Goal: Task Accomplishment & Management: Manage account settings

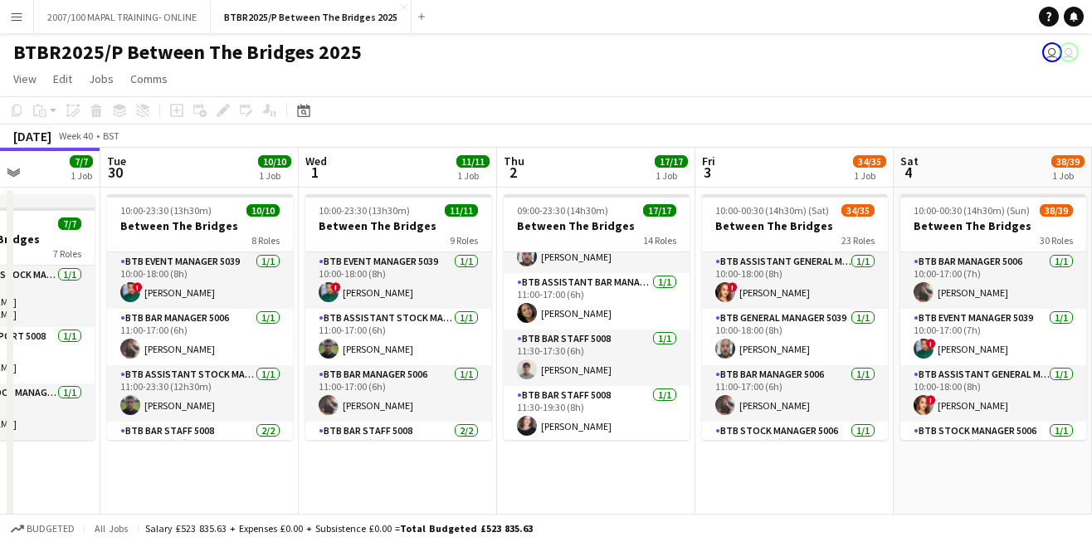
scroll to position [173, 0]
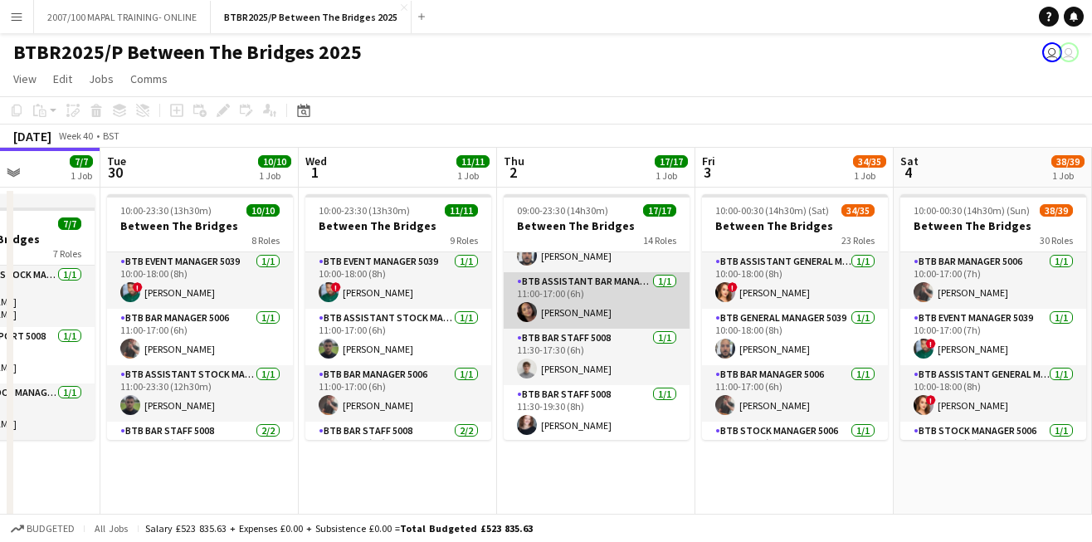
click at [625, 311] on app-card-role "BTB Assistant Bar Manager 5006 1/1 11:00-17:00 (6h) Marie Phoebe Villar" at bounding box center [597, 300] width 186 height 56
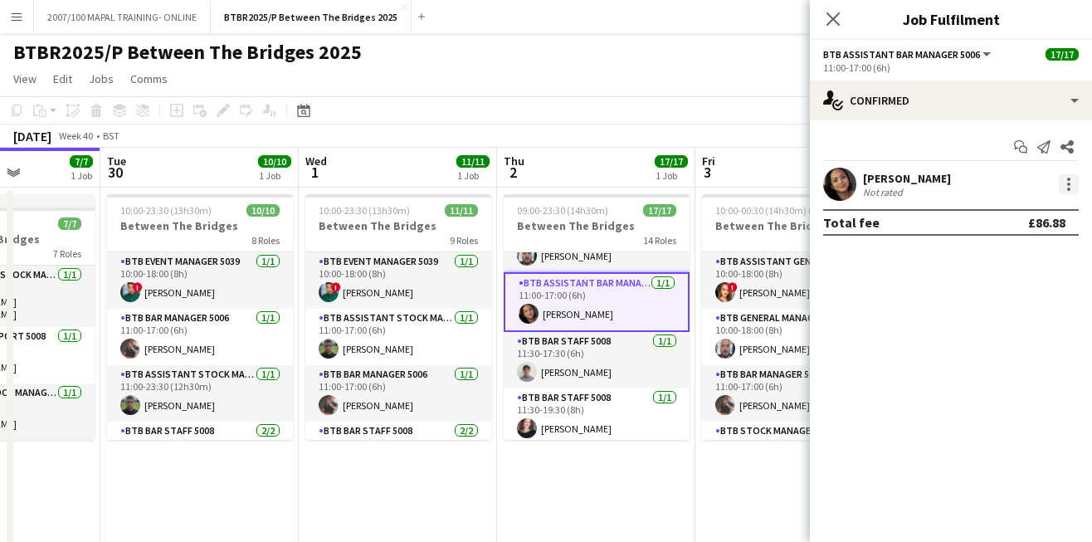
click at [1074, 183] on div at bounding box center [1069, 184] width 20 height 20
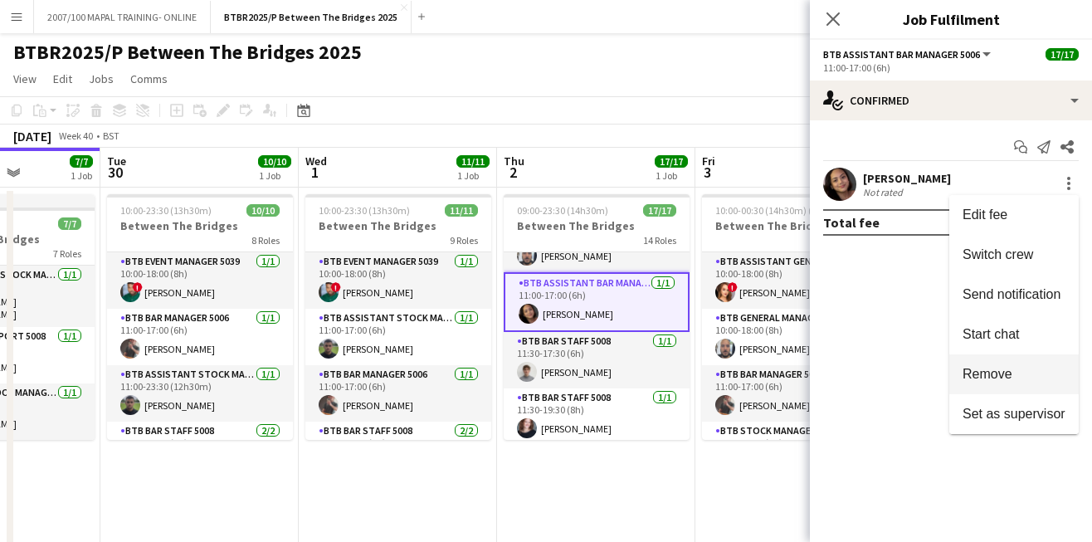
click at [999, 367] on span "Remove" at bounding box center [988, 374] width 50 height 14
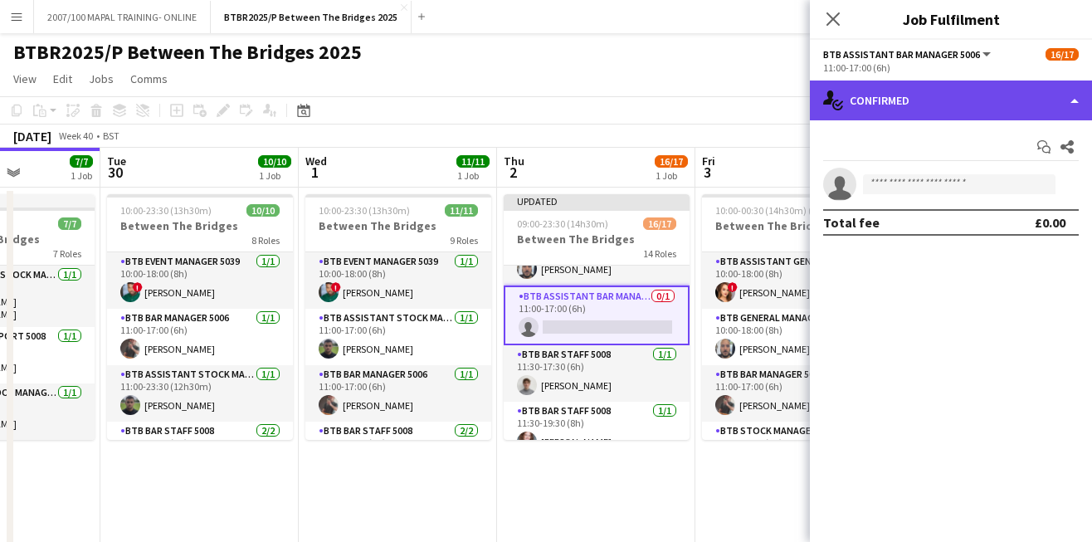
click at [976, 115] on div "single-neutral-actions-check-2 Confirmed" at bounding box center [951, 100] width 282 height 40
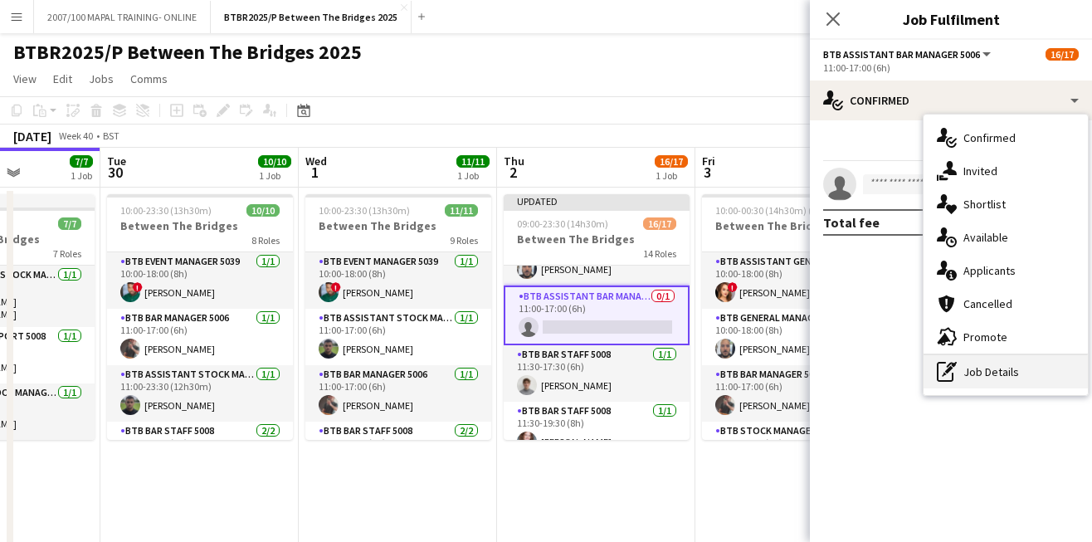
click at [993, 373] on div "pen-write Job Details" at bounding box center [1006, 371] width 164 height 33
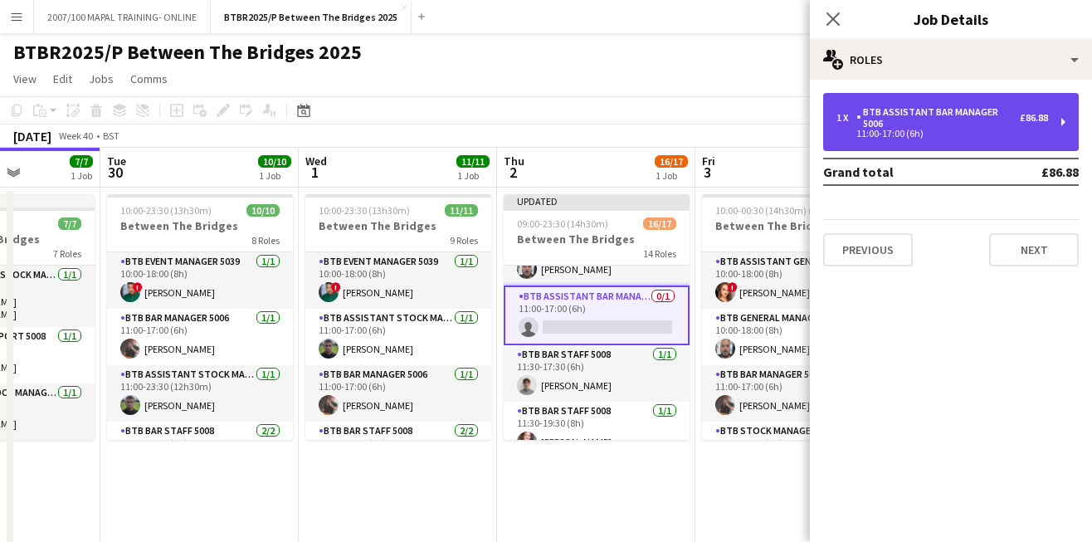
click at [968, 138] on div "1 x BTB Assistant Bar Manager 5006 £86.88 11:00-17:00 (6h)" at bounding box center [951, 122] width 256 height 58
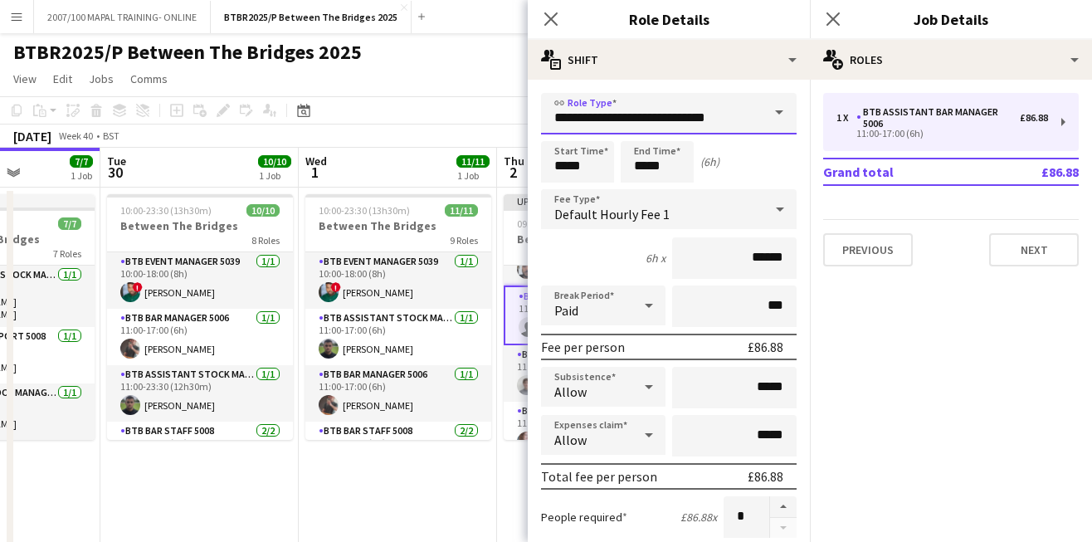
drag, startPoint x: 635, startPoint y: 117, endPoint x: 582, endPoint y: 117, distance: 52.3
click at [582, 117] on input "**********" at bounding box center [669, 113] width 256 height 41
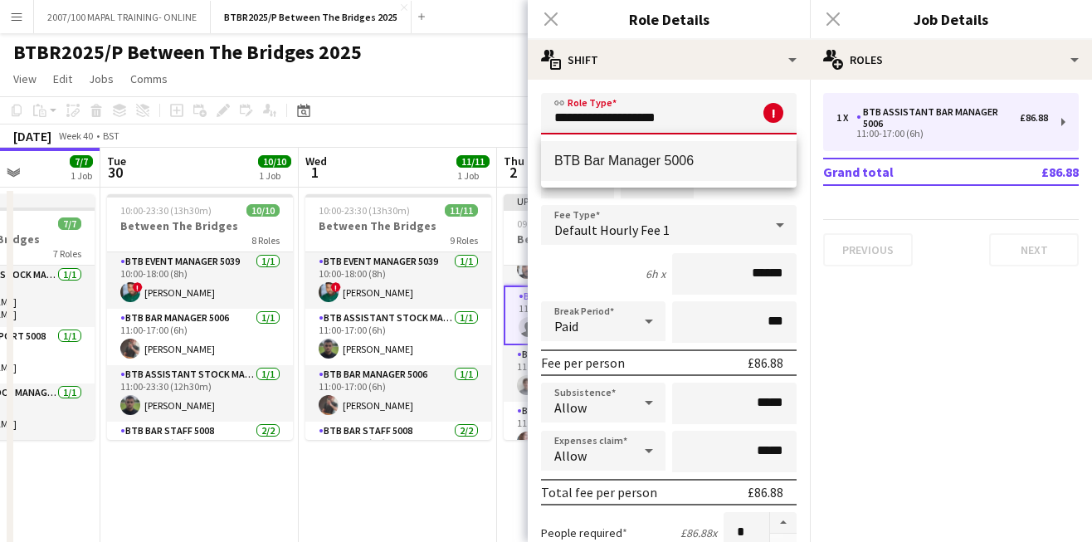
type input "**********"
click at [610, 165] on span "BTB Bar Manager 5006" at bounding box center [668, 161] width 229 height 16
type input "******"
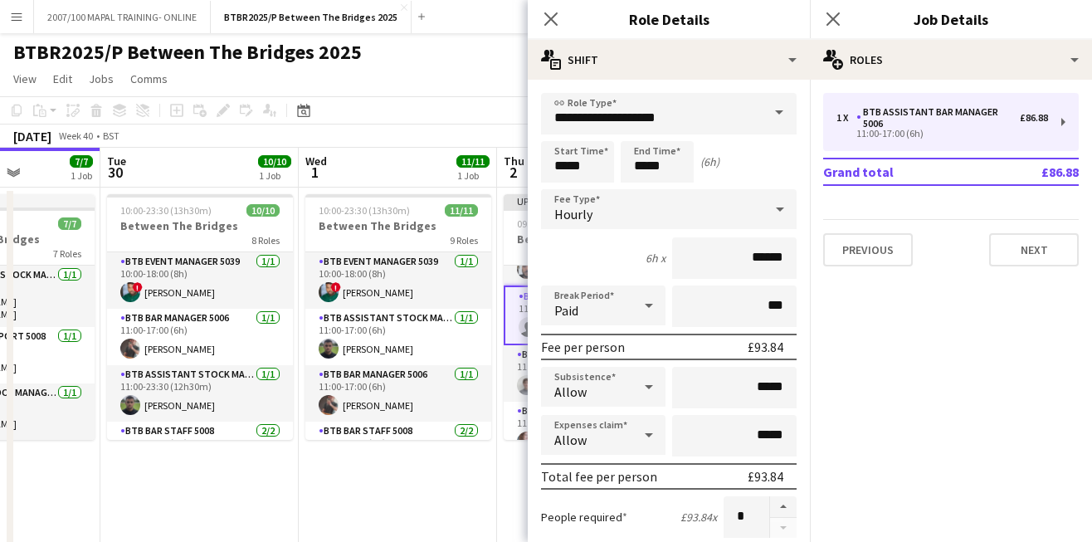
click at [499, 73] on app-page-menu "View Day view expanded Day view collapsed Month view Date picker Jump to [DATE]…" at bounding box center [546, 81] width 1092 height 32
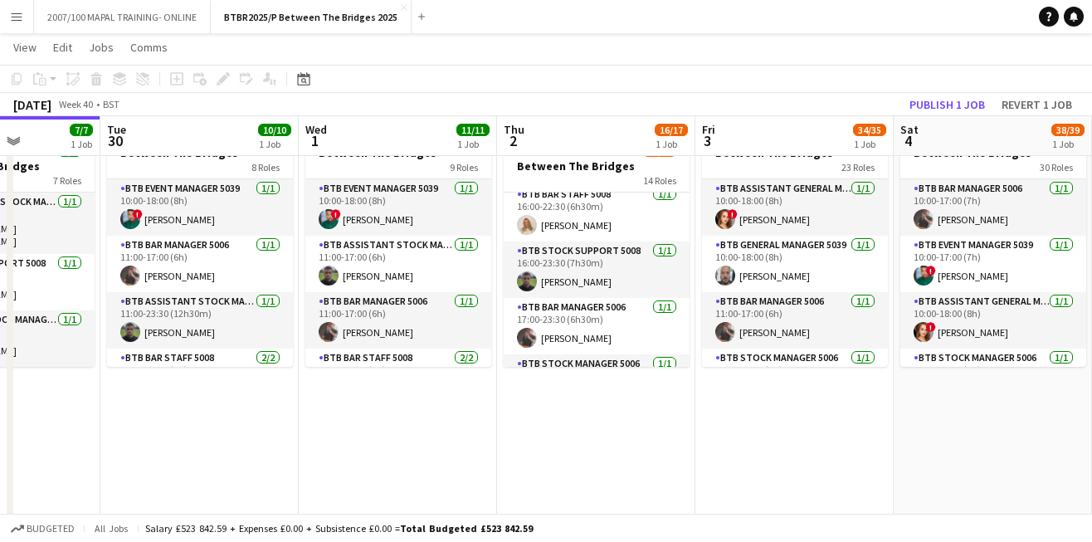
scroll to position [534, 0]
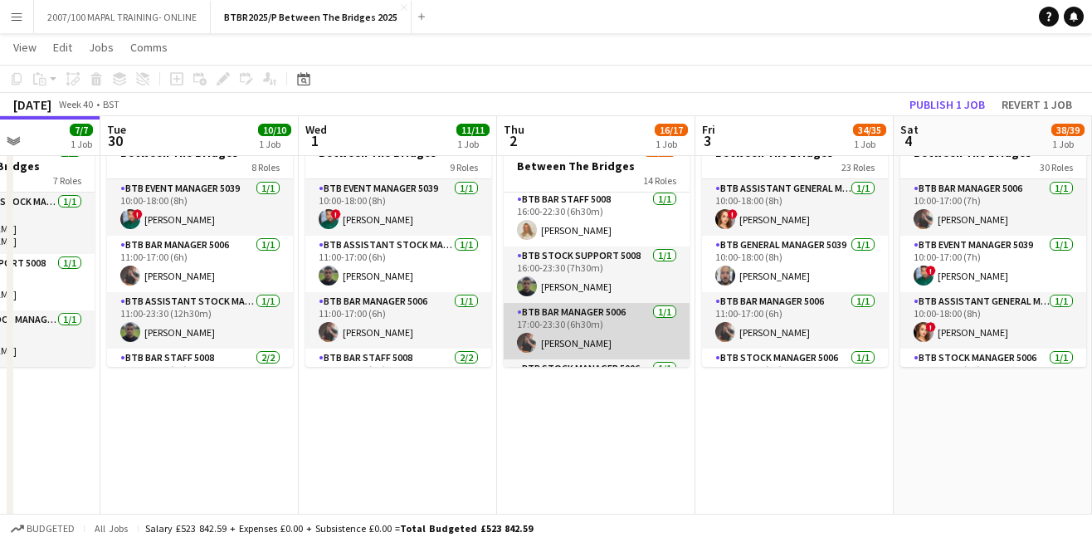
click at [623, 329] on app-card-role "BTB Bar Manager 5006 1/1 17:00-23:30 (6h30m) Jonathan Davies" at bounding box center [597, 331] width 186 height 56
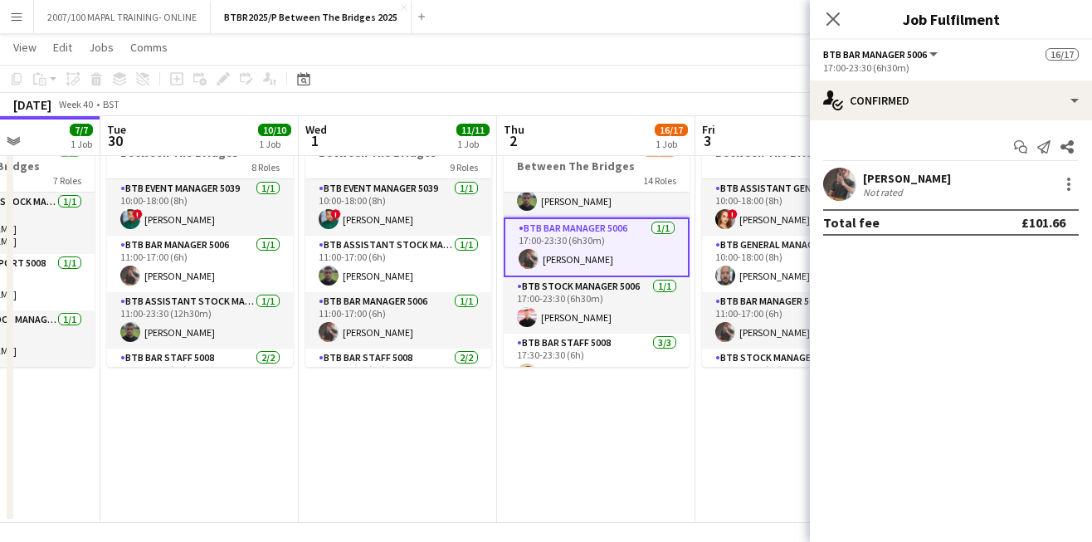
scroll to position [616, 0]
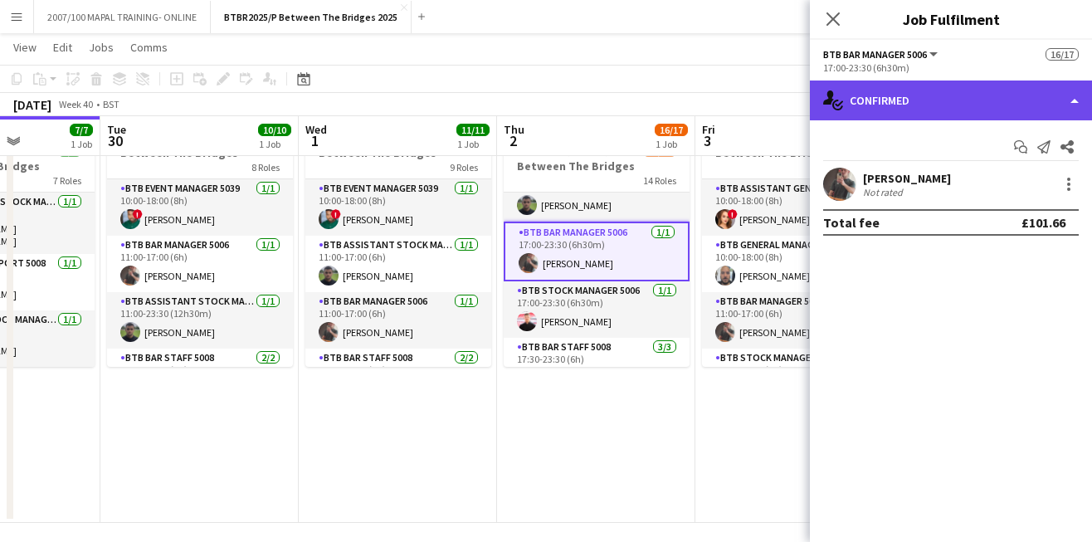
click at [1055, 101] on div "single-neutral-actions-check-2 Confirmed" at bounding box center [951, 100] width 282 height 40
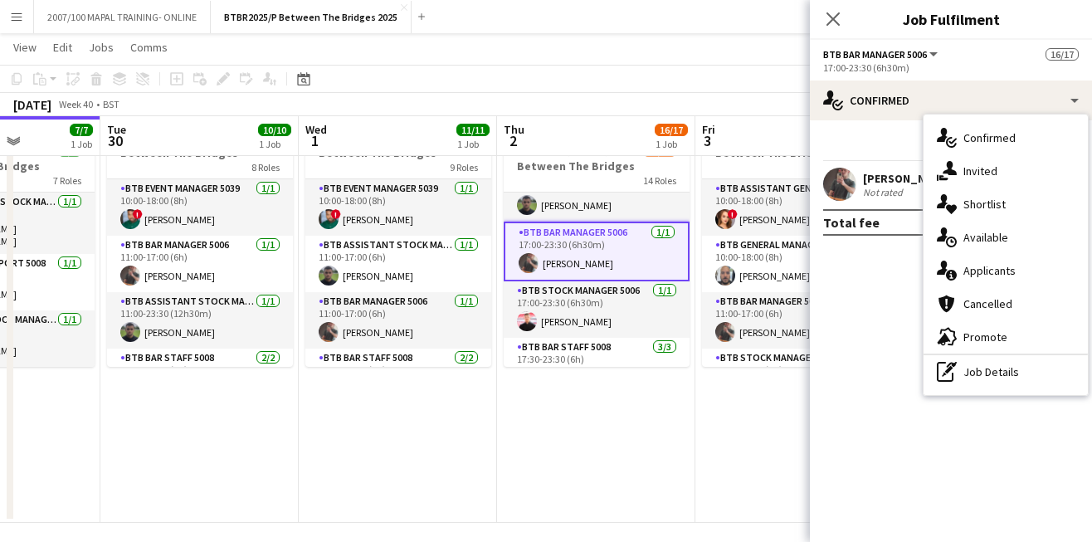
click at [901, 173] on div "[PERSON_NAME]" at bounding box center [907, 178] width 88 height 15
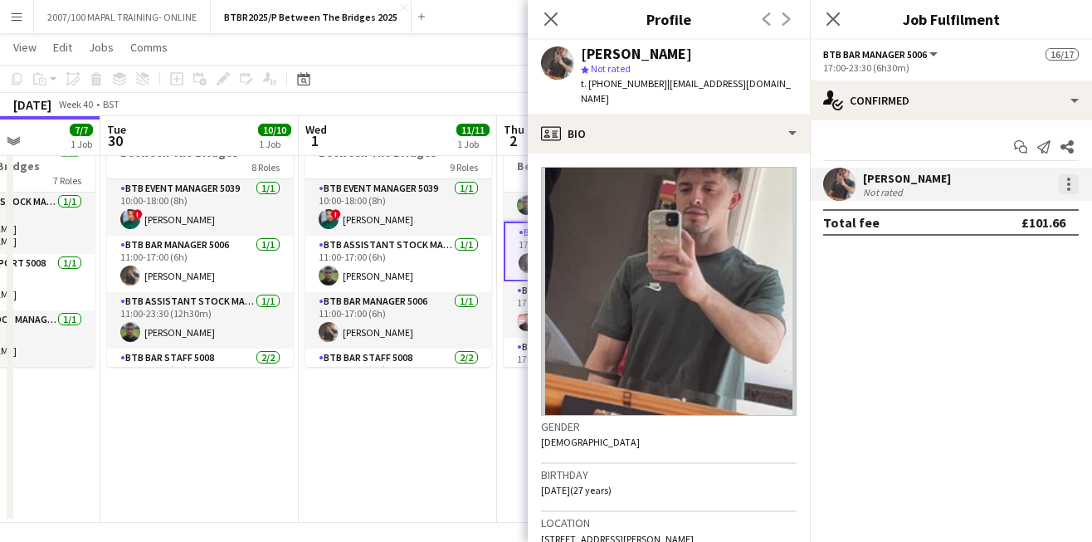
click at [1071, 191] on div at bounding box center [1069, 184] width 20 height 20
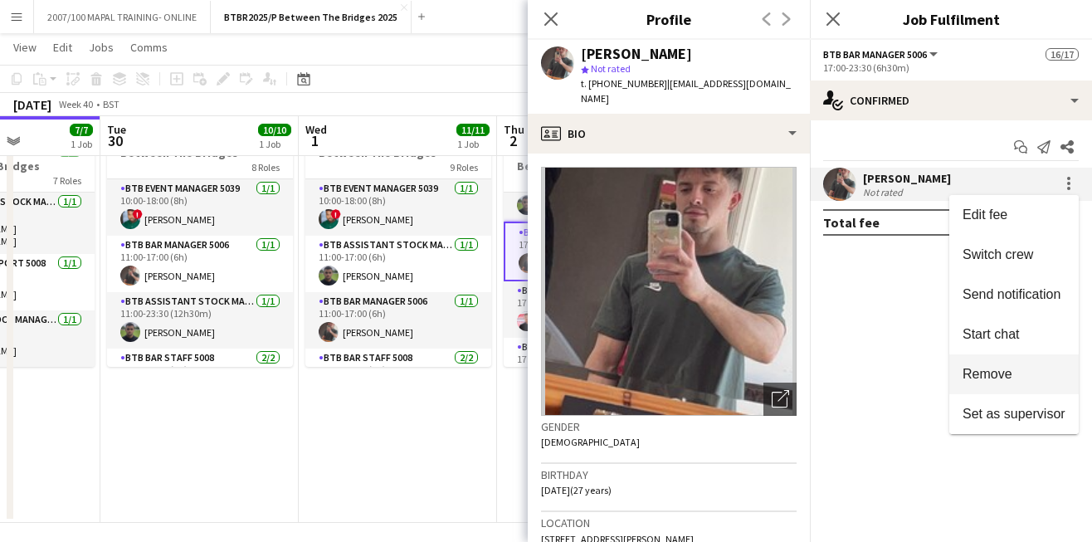
click at [1002, 375] on span "Remove" at bounding box center [988, 374] width 50 height 14
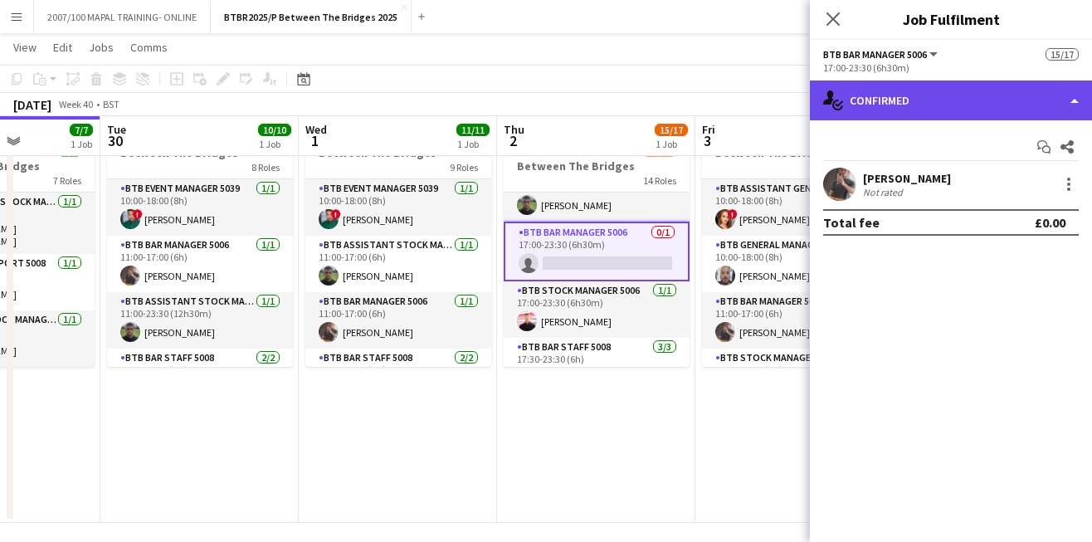
click at [1001, 114] on div "single-neutral-actions-check-2 Confirmed" at bounding box center [951, 100] width 282 height 40
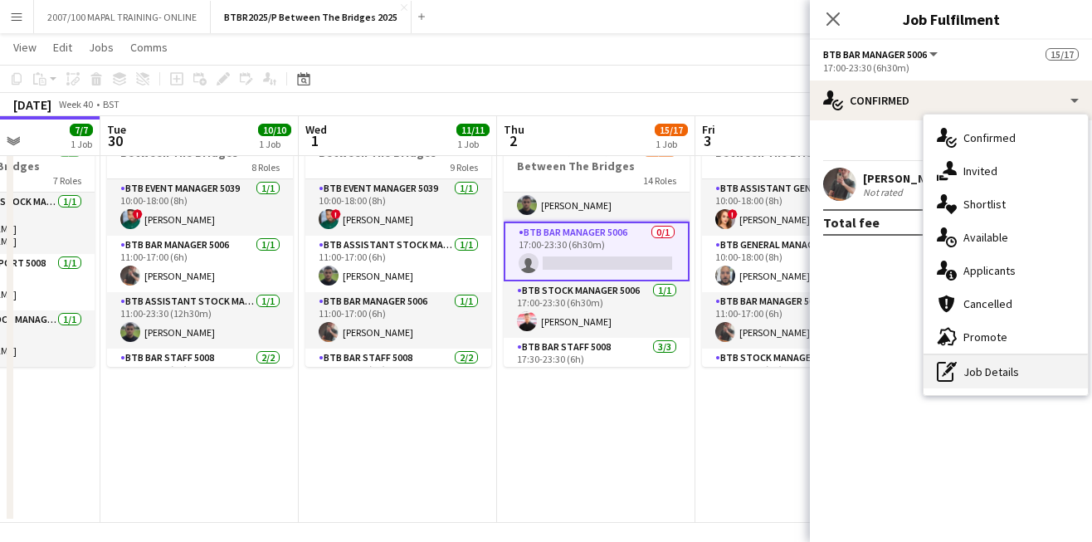
click at [985, 363] on div "pen-write Job Details" at bounding box center [1006, 371] width 164 height 33
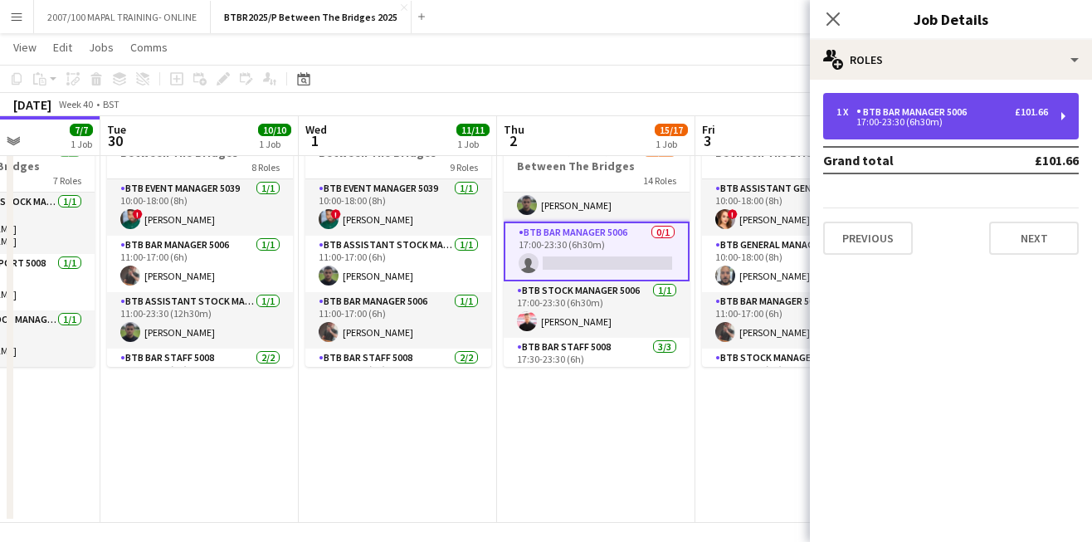
click at [909, 122] on div "17:00-23:30 (6h30m)" at bounding box center [942, 122] width 212 height 8
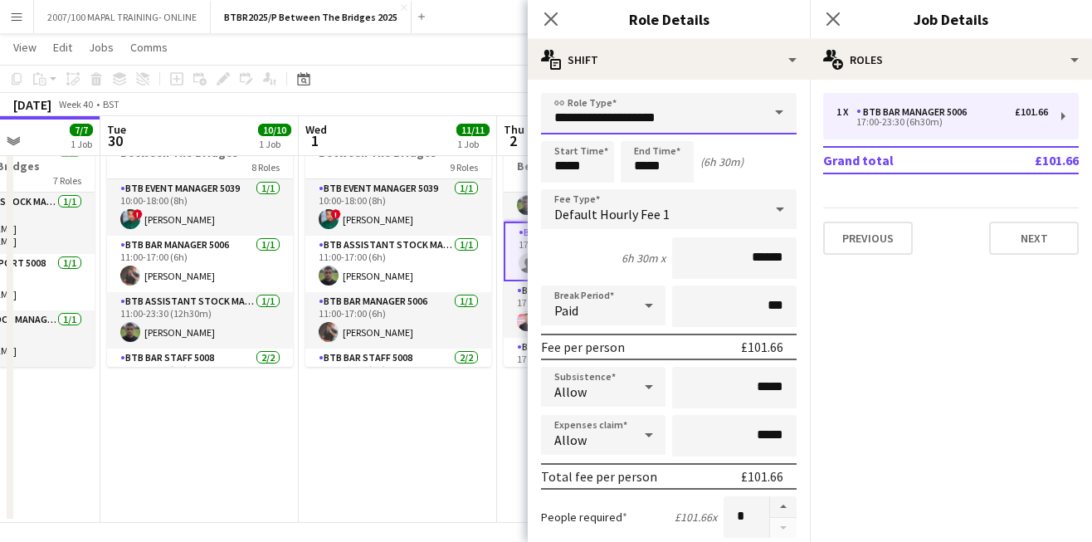
click at [582, 115] on input "**********" at bounding box center [669, 113] width 256 height 41
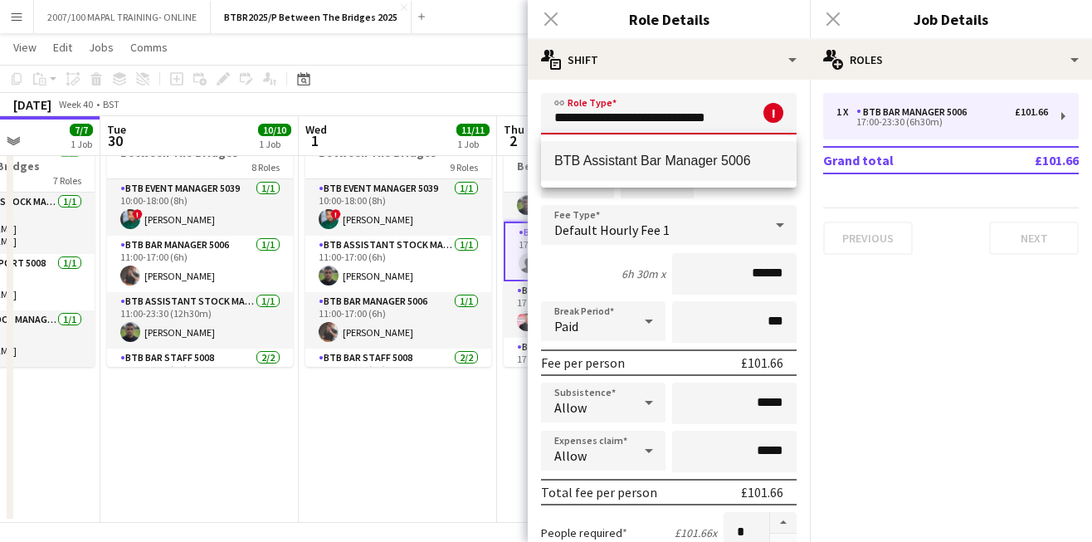
click at [590, 151] on mat-option "BTB Assistant Bar Manager 5006" at bounding box center [669, 161] width 256 height 40
type input "**********"
type input "******"
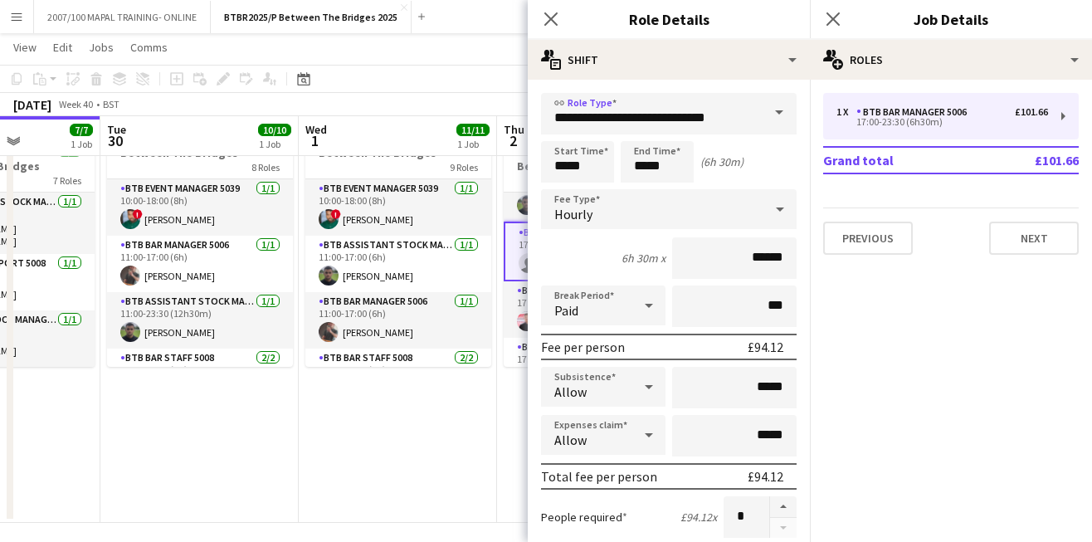
click at [483, 64] on app-page-menu "View Day view expanded Day view collapsed Month view Date picker Jump to [DATE]…" at bounding box center [546, 49] width 1092 height 32
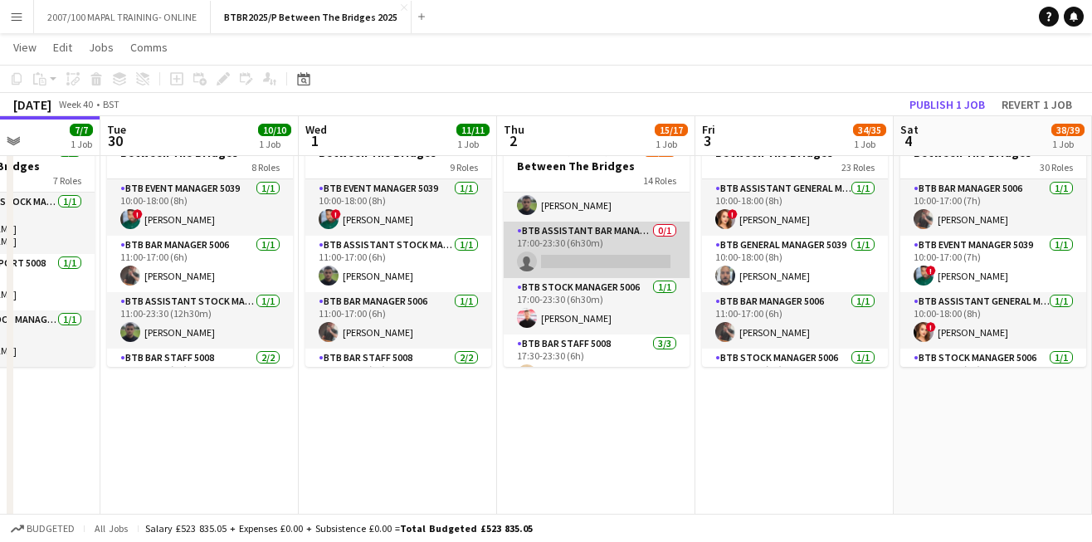
click at [607, 254] on app-card-role "BTB Assistant Bar Manager 5006 0/1 17:00-23:30 (6h30m) single-neutral-actions" at bounding box center [597, 250] width 186 height 56
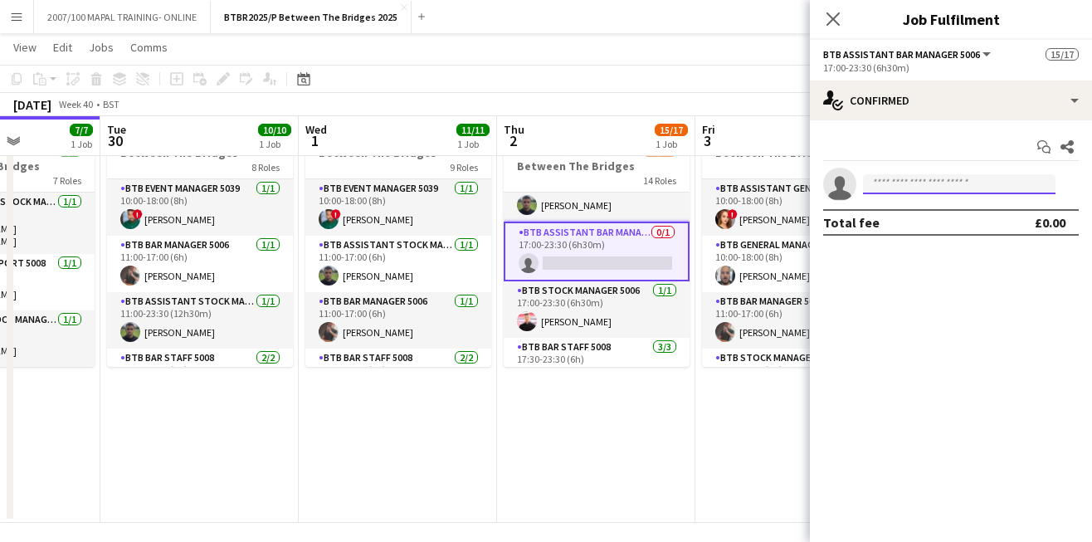
click at [897, 181] on input at bounding box center [959, 184] width 193 height 20
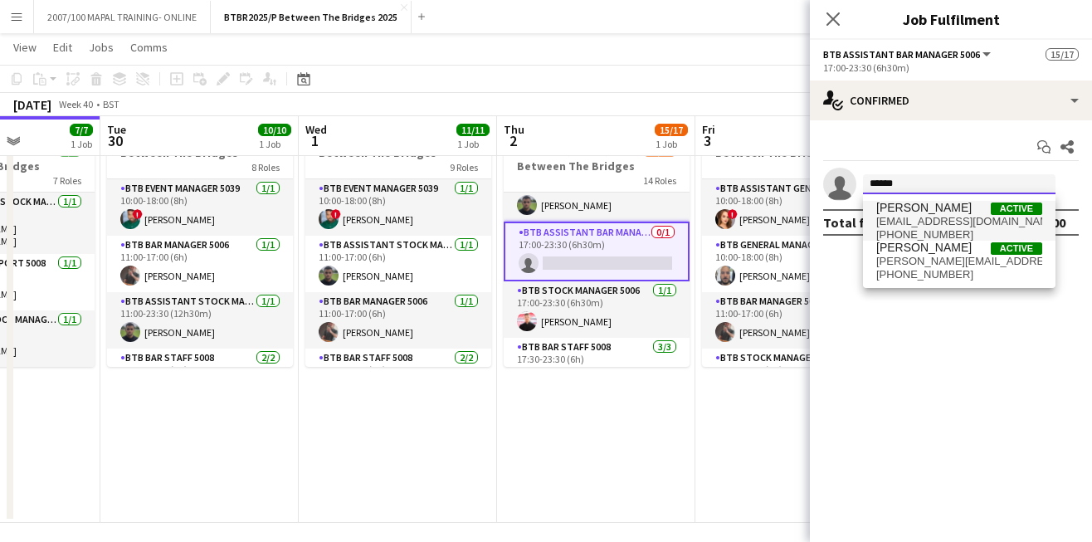
type input "******"
click at [924, 213] on span "[PERSON_NAME]" at bounding box center [923, 208] width 95 height 14
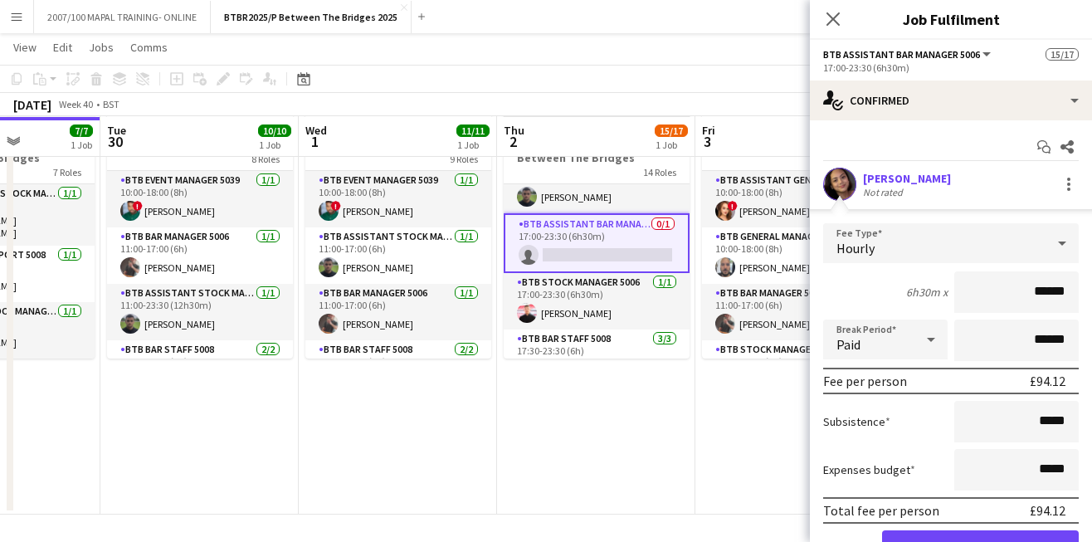
scroll to position [84, 0]
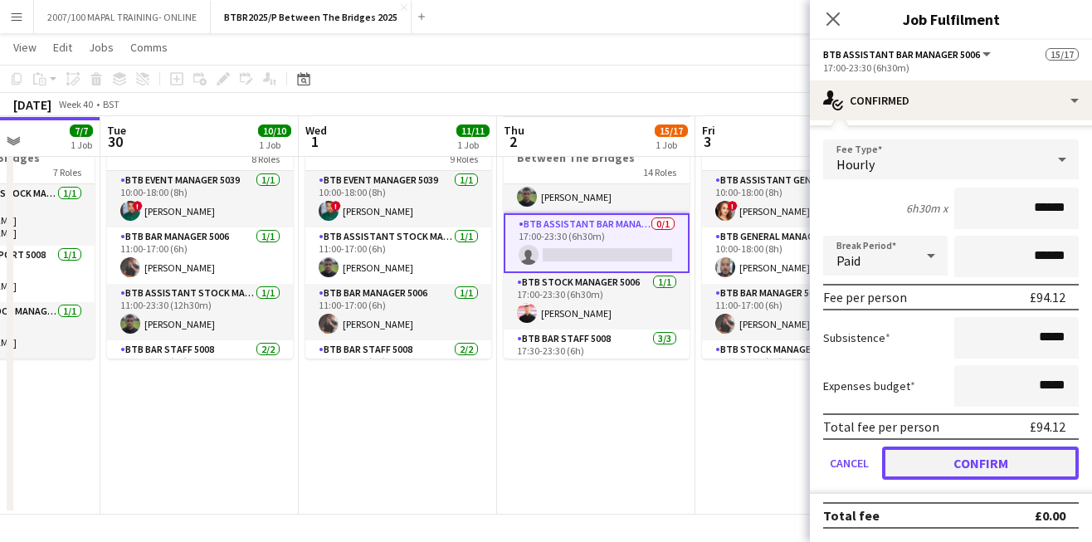
click at [971, 466] on button "Confirm" at bounding box center [980, 462] width 197 height 33
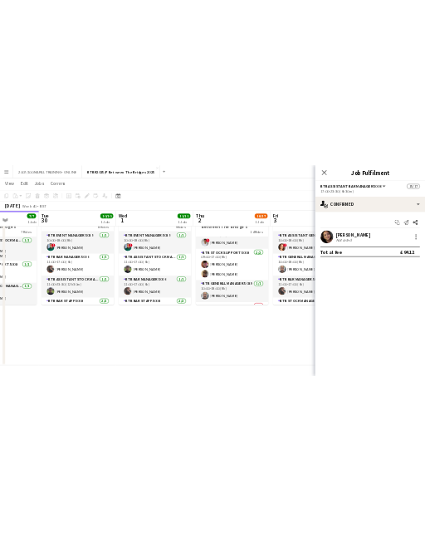
scroll to position [73, 0]
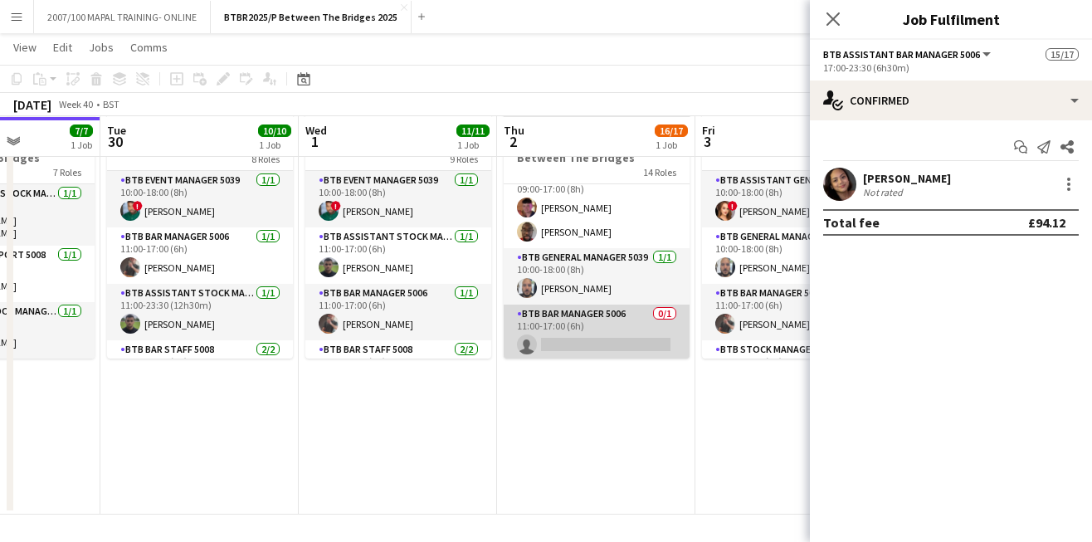
click at [592, 346] on app-card-role "BTB Bar Manager 5006 0/1 11:00-17:00 (6h) single-neutral-actions" at bounding box center [597, 333] width 186 height 56
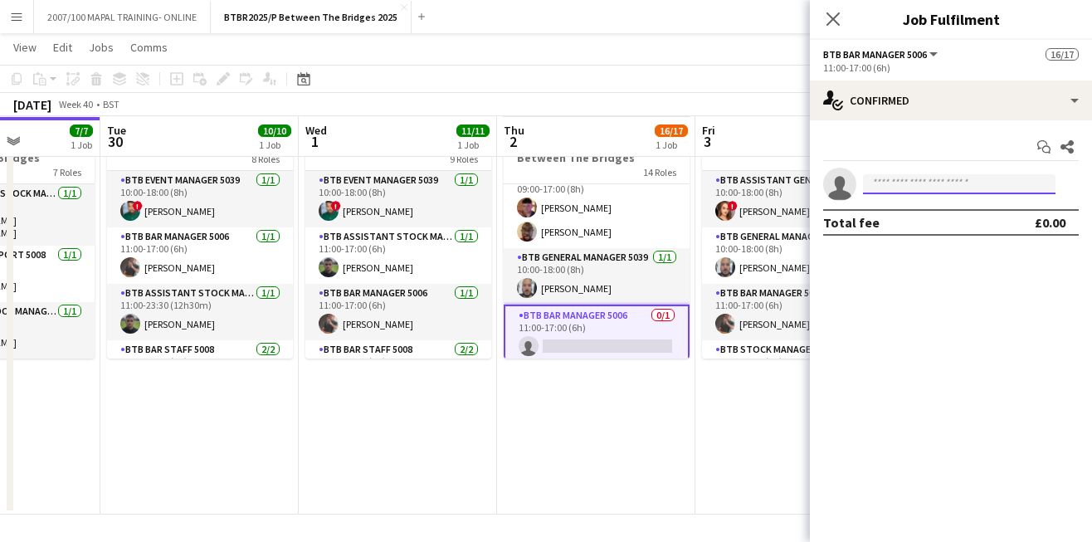
click at [900, 183] on input at bounding box center [959, 184] width 193 height 20
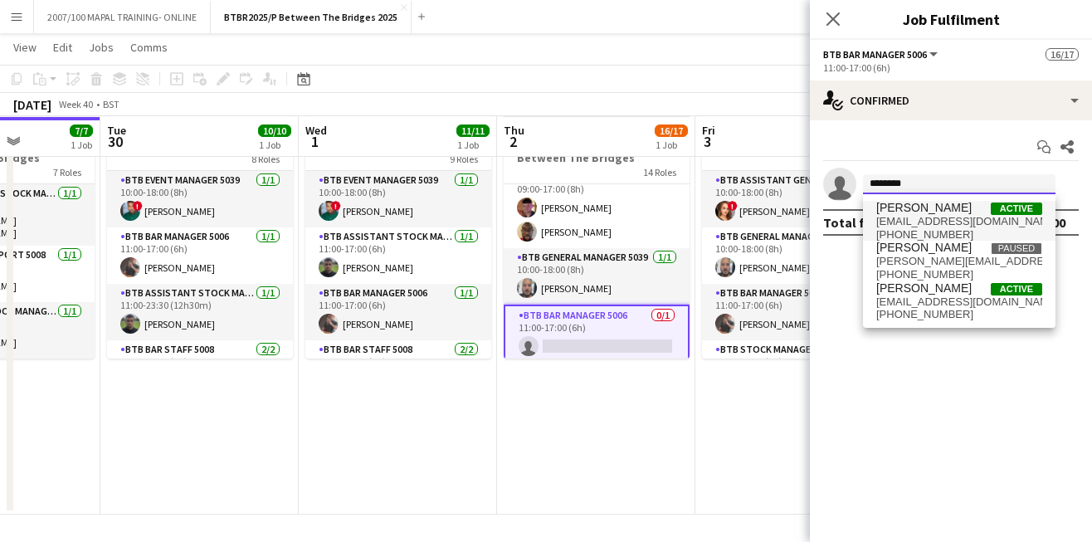
type input "********"
click at [920, 211] on span "[PERSON_NAME]" at bounding box center [923, 208] width 95 height 14
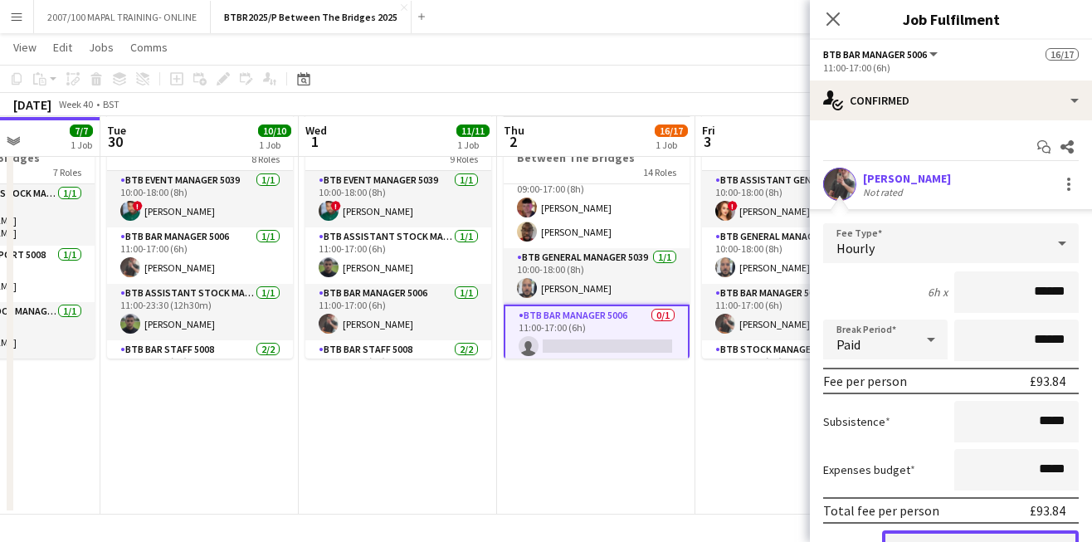
click at [975, 534] on button "Confirm" at bounding box center [980, 546] width 197 height 33
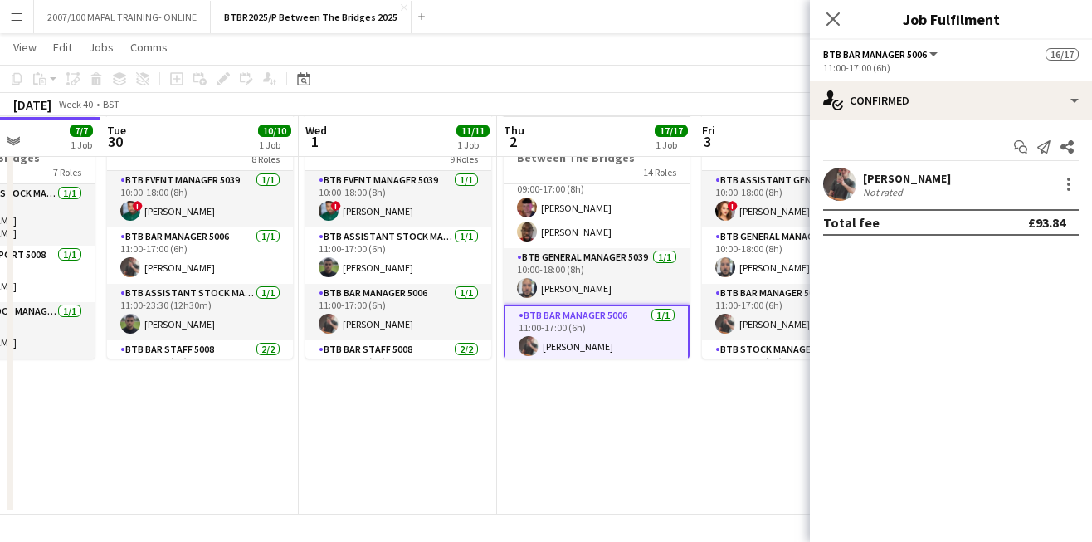
click at [776, 64] on app-page-menu "View Day view expanded Day view collapsed Month view Date picker Jump to [DATE]…" at bounding box center [546, 49] width 1092 height 32
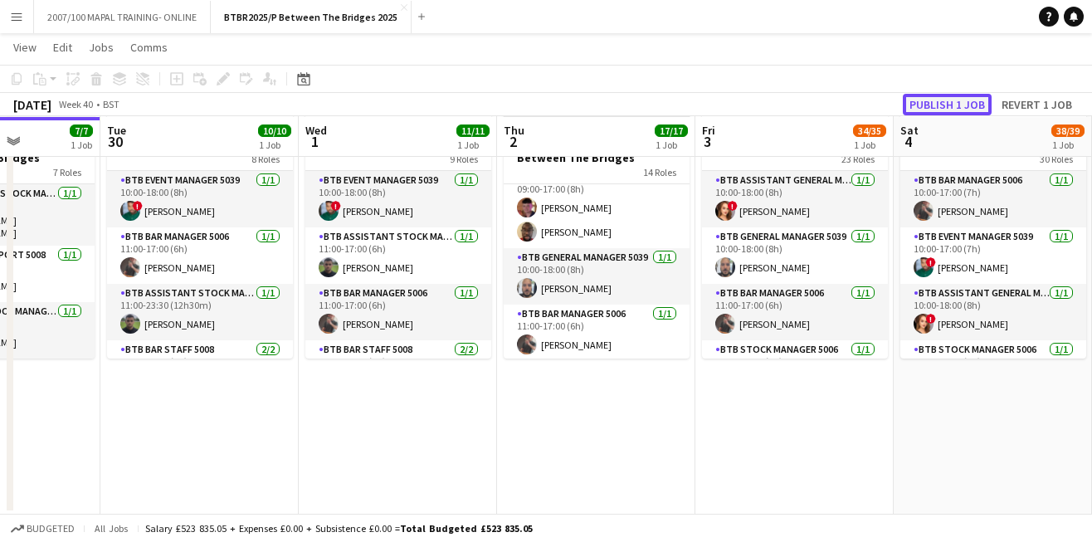
click at [952, 104] on button "Publish 1 job" at bounding box center [947, 105] width 89 height 22
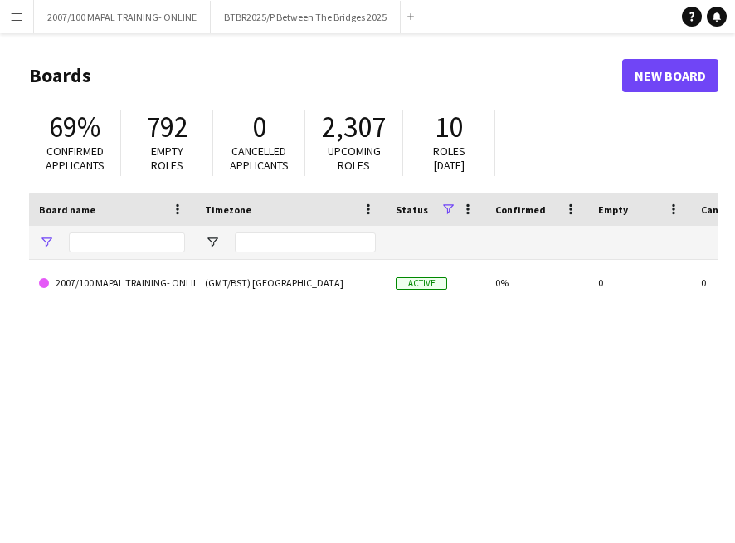
type input "*****"
click at [288, 20] on button "BTBR2025/P Between The Bridges 2025 Close" at bounding box center [306, 17] width 190 height 32
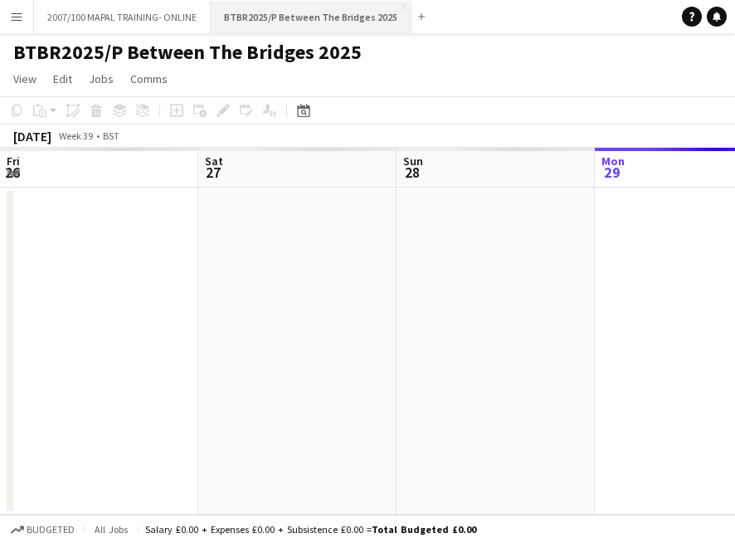
scroll to position [0, 397]
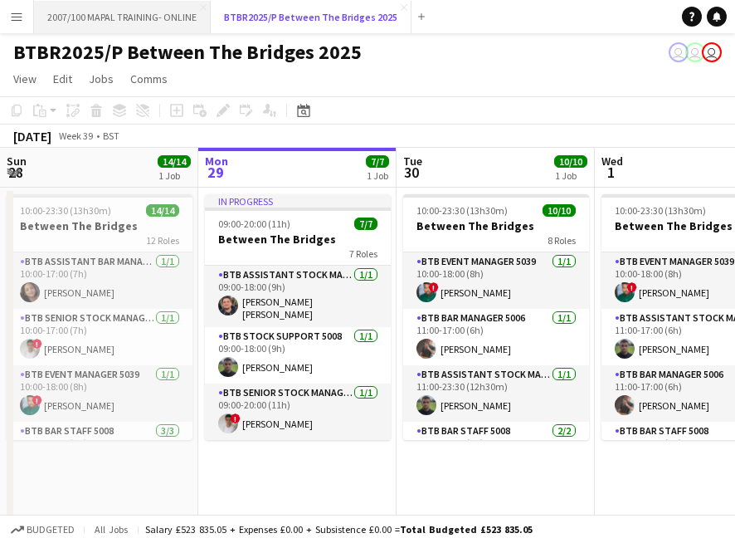
drag, startPoint x: 288, startPoint y: 20, endPoint x: 110, endPoint y: 27, distance: 178.5
click at [110, 27] on div "2007/100 MAPAL TRAINING- ONLINE Close BTBR2025/P Between The Bridges 2025 Close…" at bounding box center [232, 16] width 398 height 33
drag, startPoint x: 298, startPoint y: 21, endPoint x: 108, endPoint y: 18, distance: 190.0
click at [108, 18] on div "2007/100 MAPAL TRAINING- ONLINE Close BTBR2025/P Between The Bridges 2025 Close…" at bounding box center [232, 16] width 398 height 33
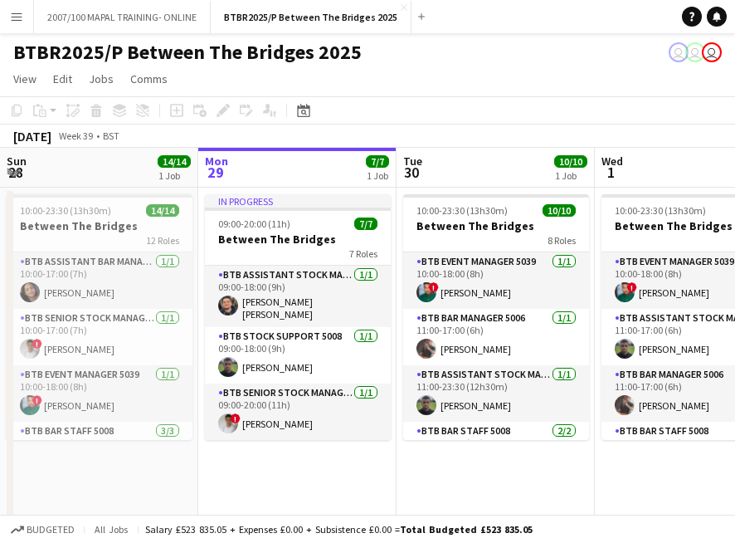
click at [17, 18] on app-icon "Menu" at bounding box center [16, 16] width 13 height 13
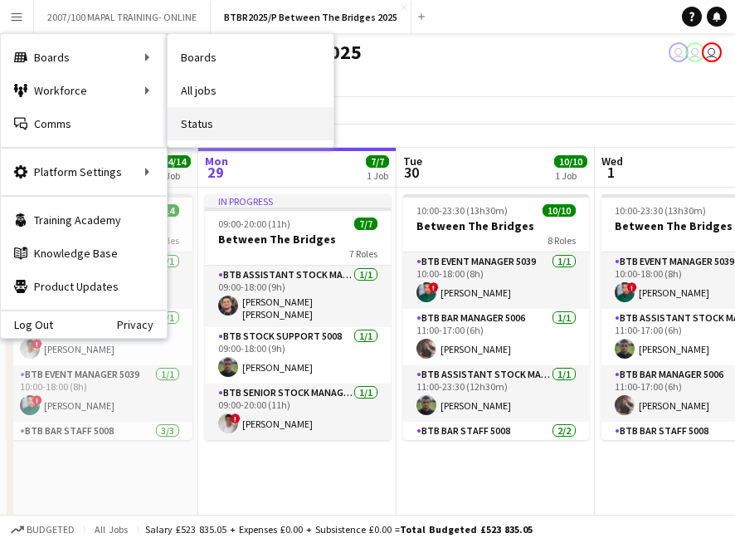
click at [213, 121] on link "Status" at bounding box center [251, 123] width 166 height 33
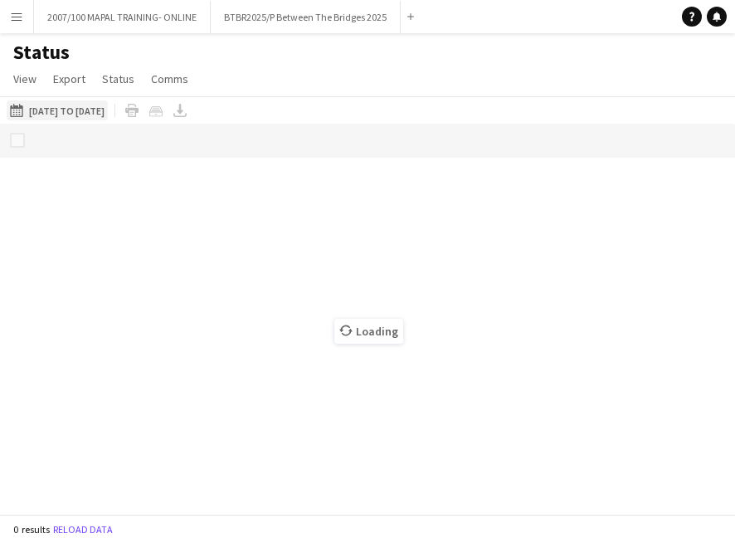
click at [88, 110] on button "29-09-2025 to 05-10-2025 01-09-2025 to 07-09-2025" at bounding box center [57, 110] width 101 height 20
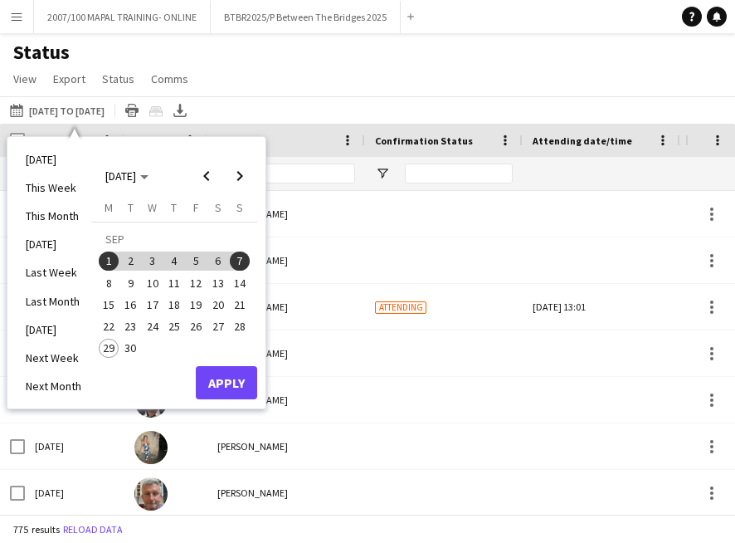
click at [107, 327] on span "22" at bounding box center [109, 326] width 20 height 20
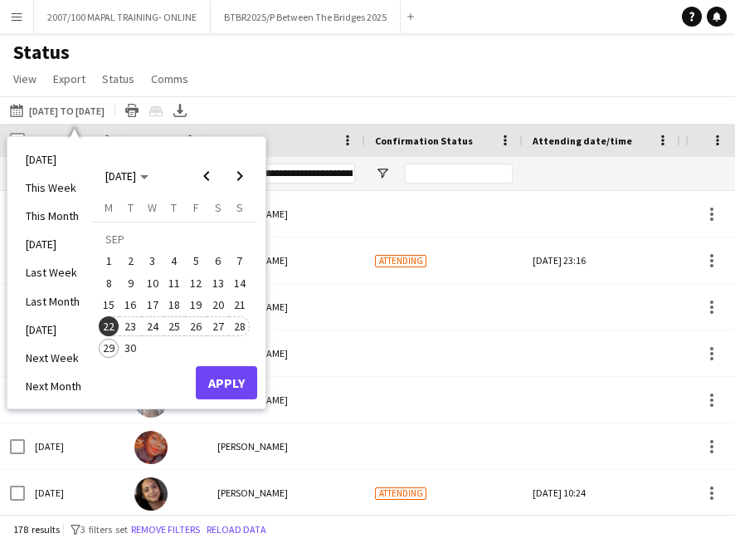
click at [241, 326] on span "28" at bounding box center [240, 326] width 20 height 20
click at [217, 384] on button "Apply" at bounding box center [226, 382] width 61 height 33
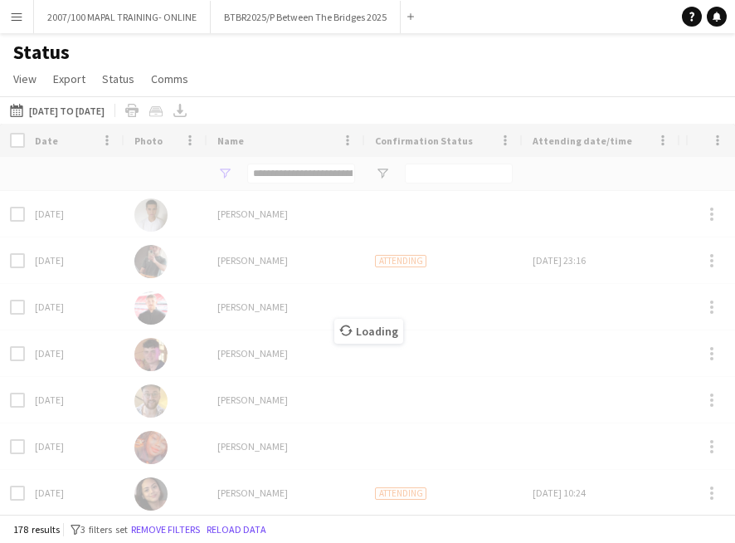
type input "**********"
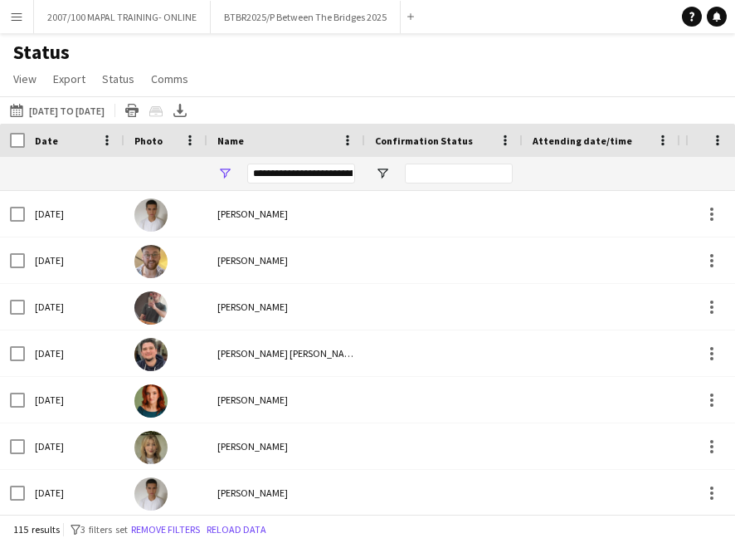
click at [295, 173] on div "**********" at bounding box center [301, 173] width 108 height 20
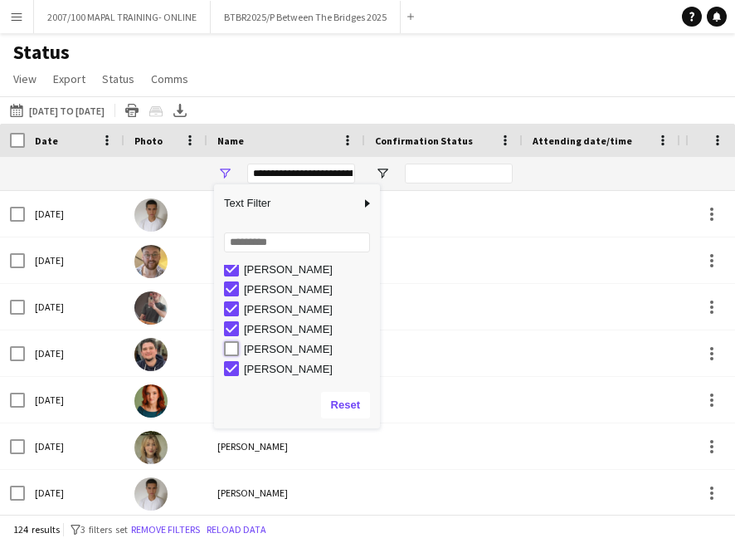
type input "**********"
click at [314, 105] on div "29-09-2025 to 05-10-2025 22-09-2025 to 28-09-2025 Today This Week This Month Ye…" at bounding box center [367, 109] width 735 height 27
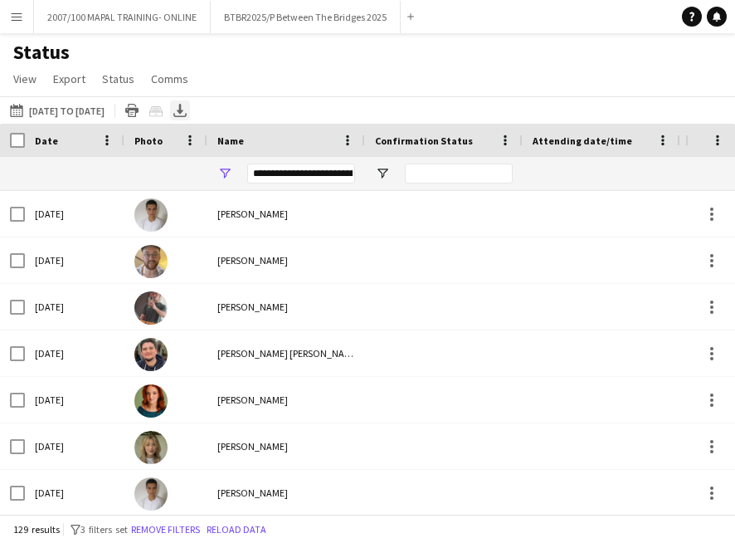
click at [187, 114] on icon "Export XLSX" at bounding box center [179, 110] width 13 height 13
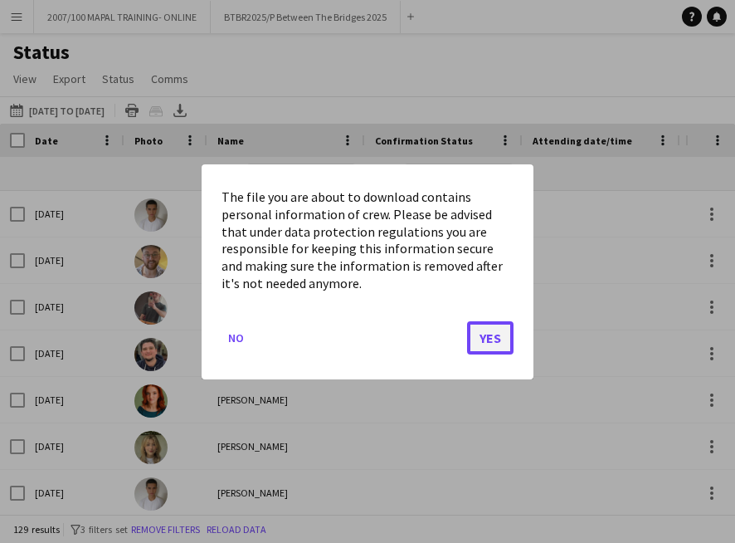
click at [493, 337] on button "Yes" at bounding box center [490, 336] width 46 height 33
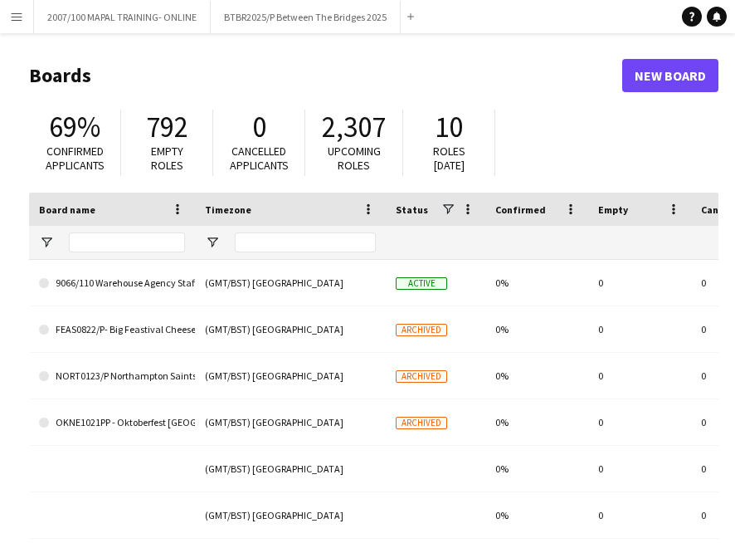
type input "*****"
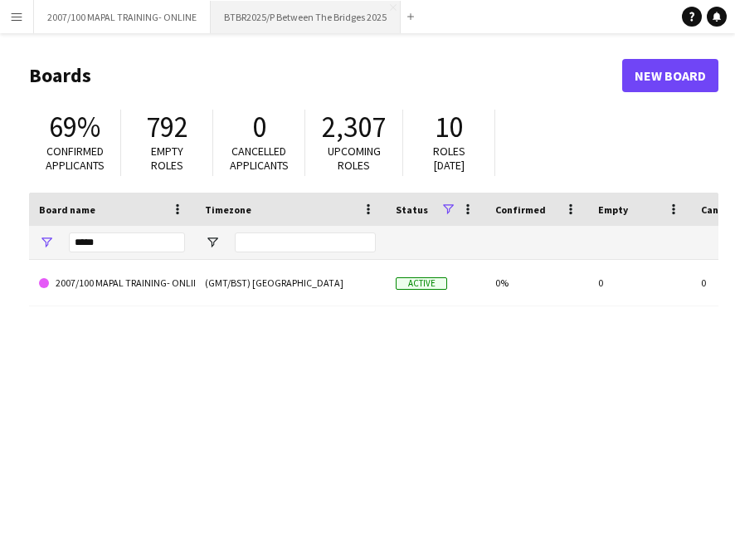
click at [301, 22] on button "BTBR2025/P Between The Bridges 2025 Close" at bounding box center [306, 17] width 190 height 32
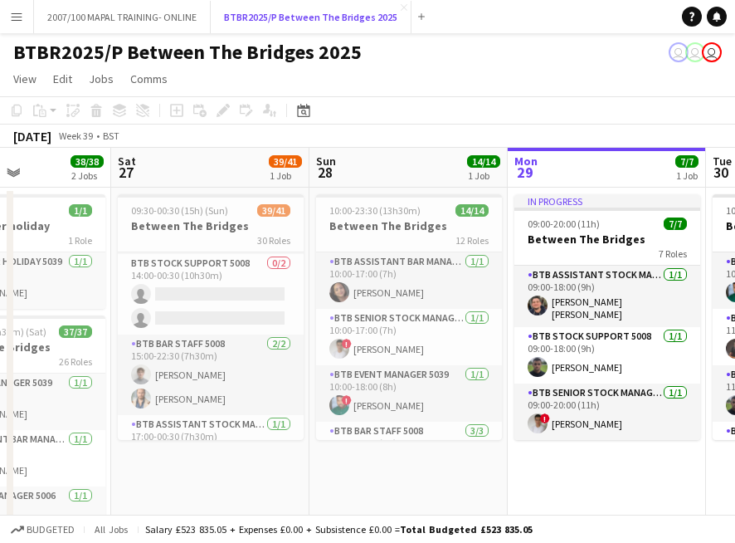
scroll to position [1250, 0]
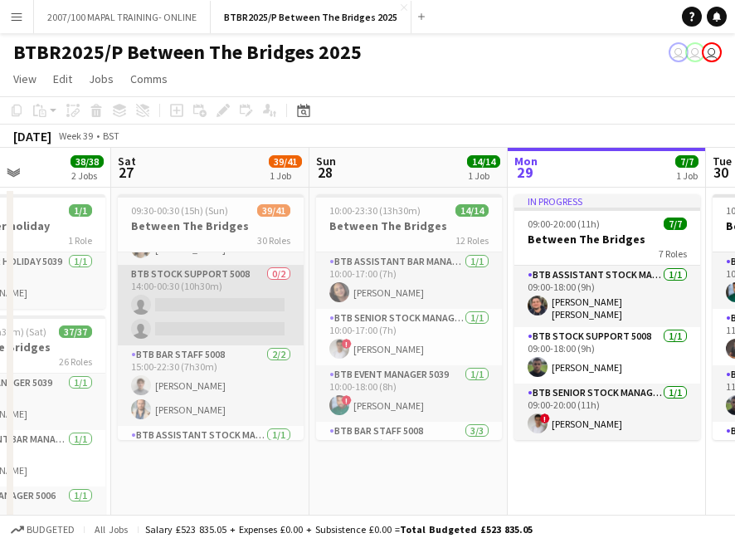
click at [187, 301] on app-card-role "BTB Stock support 5008 0/2 14:00-00:30 (10h30m) single-neutral-actions single-n…" at bounding box center [211, 305] width 186 height 80
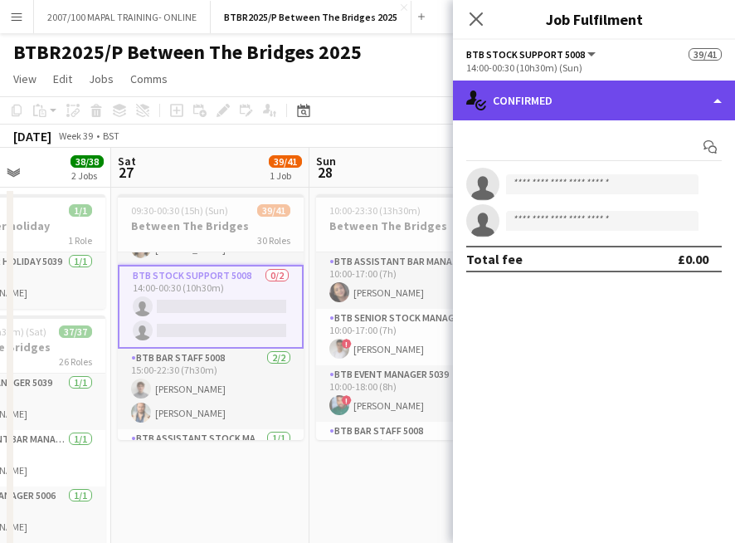
click at [635, 118] on div "single-neutral-actions-check-2 Confirmed" at bounding box center [594, 100] width 282 height 40
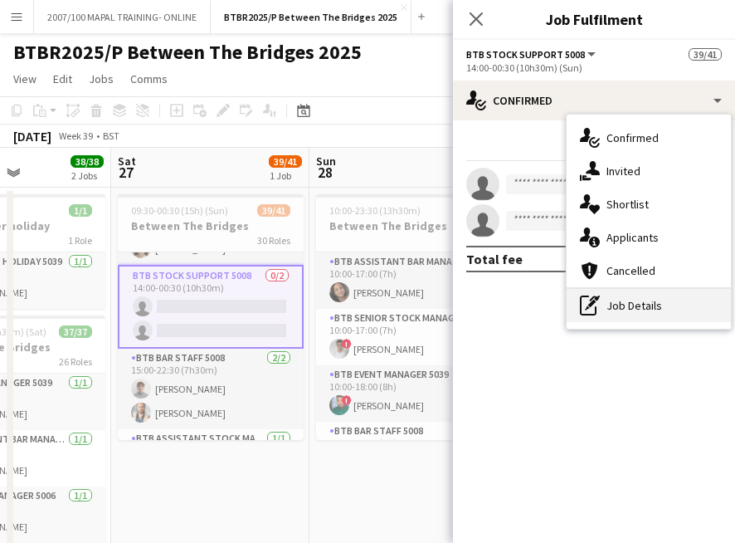
click at [671, 305] on div "pen-write Job Details" at bounding box center [649, 305] width 164 height 33
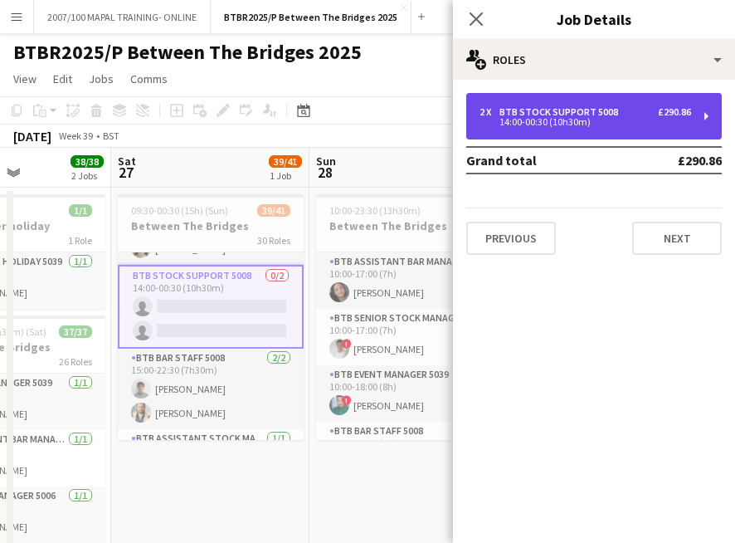
click at [648, 129] on div "2 x BTB Stock support 5008 £290.86 14:00-00:30 (10h30m)" at bounding box center [594, 116] width 256 height 46
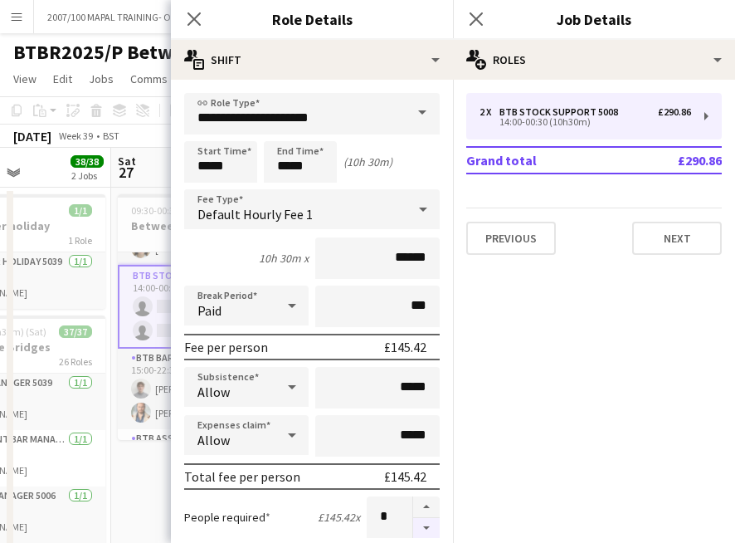
click at [422, 534] on button "button" at bounding box center [426, 528] width 27 height 21
type input "*"
click at [158, 343] on app-card-role "BTB Stock support 5008 0/2 14:00-00:30 (10h30m) single-neutral-actions single-n…" at bounding box center [211, 307] width 186 height 84
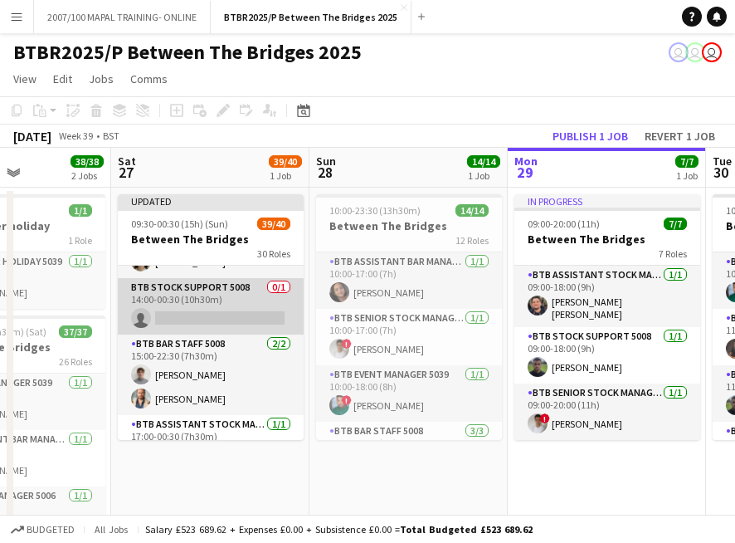
click at [174, 319] on app-card-role "BTB Stock support 5008 0/1 14:00-00:30 (10h30m) single-neutral-actions" at bounding box center [211, 306] width 186 height 56
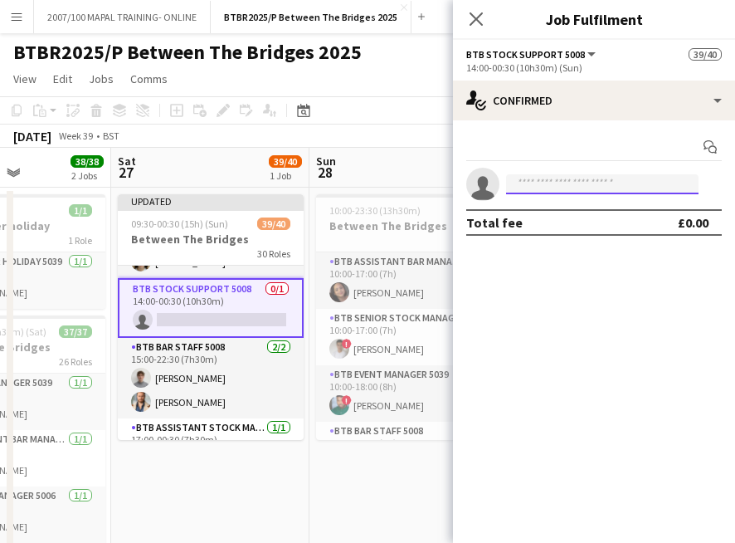
click at [555, 190] on input at bounding box center [602, 184] width 193 height 20
type input "*"
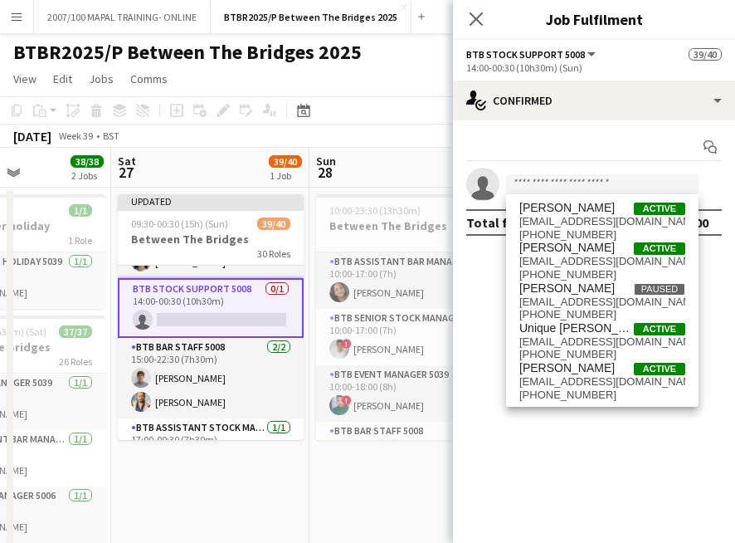
click at [413, 69] on app-page-menu "View Day view expanded Day view collapsed Month view Date picker Jump to [DATE]…" at bounding box center [367, 81] width 735 height 32
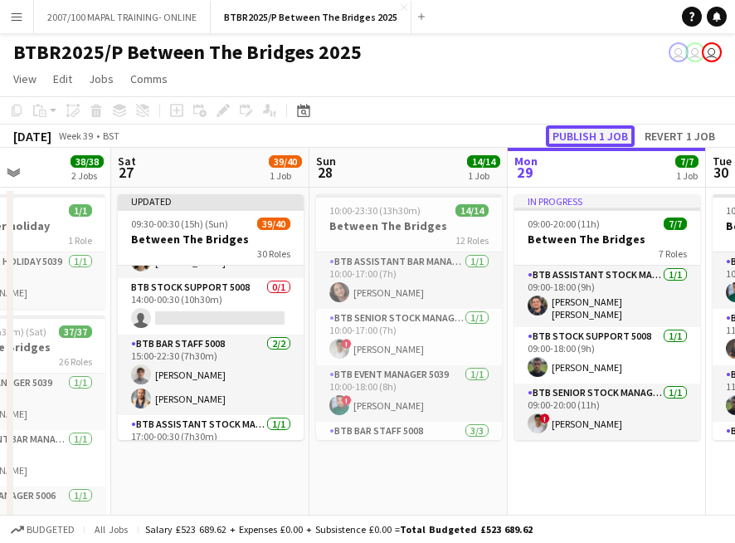
click at [574, 136] on button "Publish 1 job" at bounding box center [590, 136] width 89 height 22
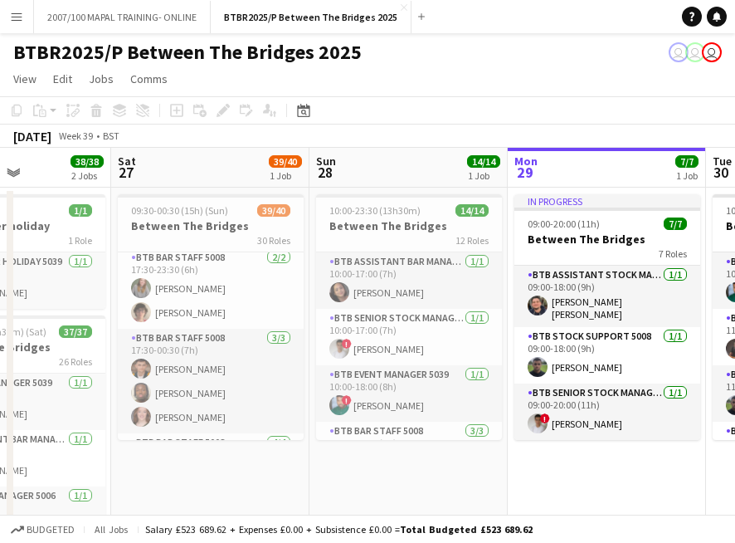
scroll to position [1636, 0]
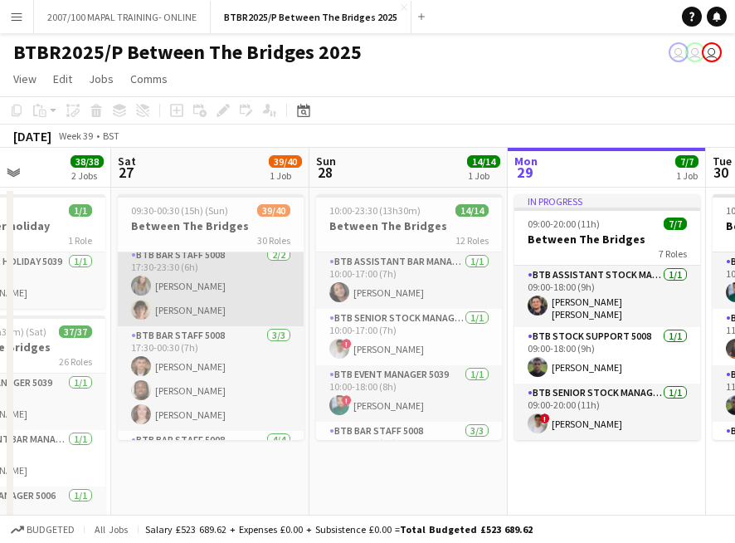
click at [203, 300] on app-card-role "BTB Bar Staff 5008 [DATE] 17:30-23:30 (6h) [PERSON_NAME] [PERSON_NAME]" at bounding box center [211, 286] width 186 height 80
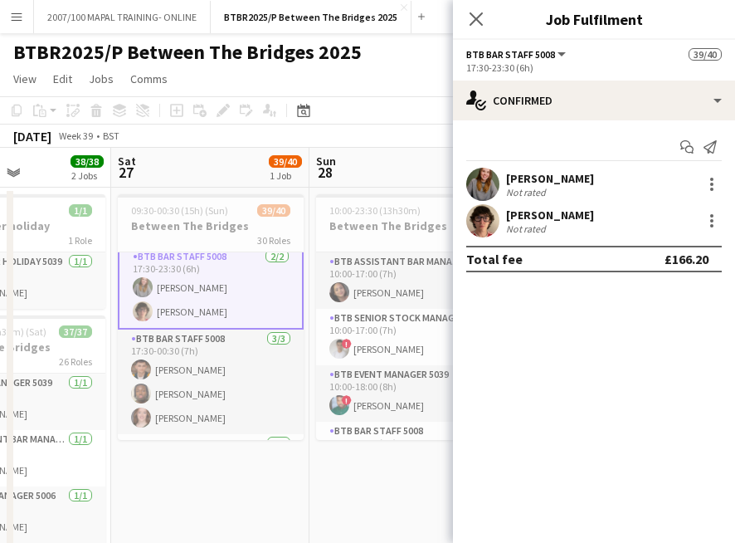
scroll to position [1638, 0]
click at [713, 226] on div at bounding box center [711, 225] width 3 height 3
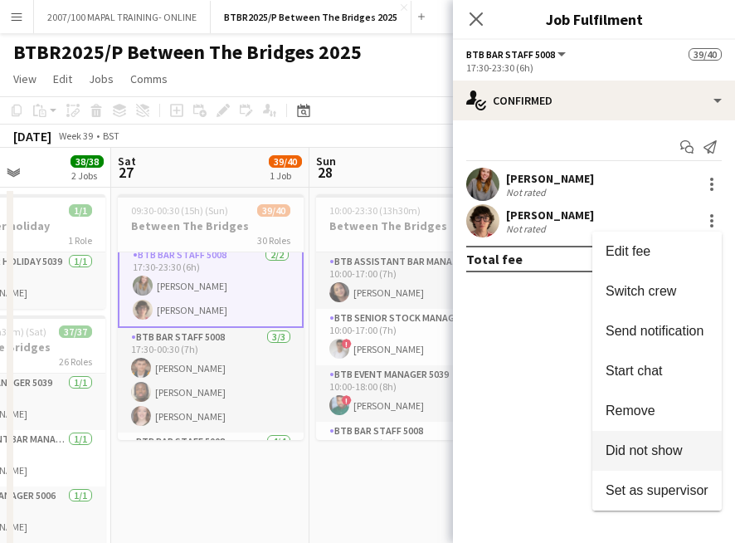
click at [664, 451] on span "Did not show" at bounding box center [644, 450] width 77 height 14
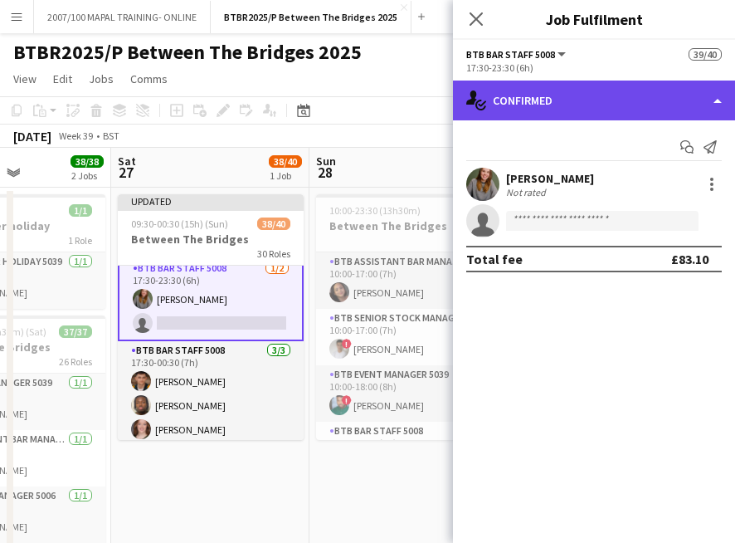
click at [629, 111] on div "single-neutral-actions-check-2 Confirmed" at bounding box center [594, 100] width 282 height 40
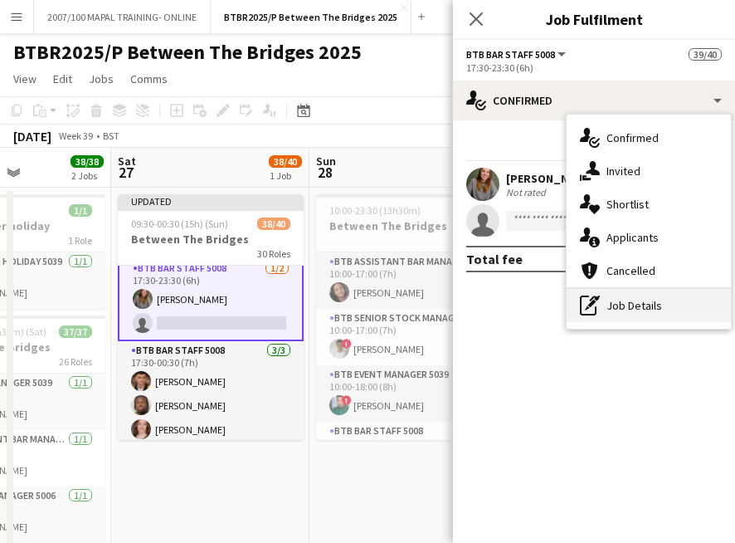
click at [656, 290] on div "pen-write Job Details" at bounding box center [649, 305] width 164 height 33
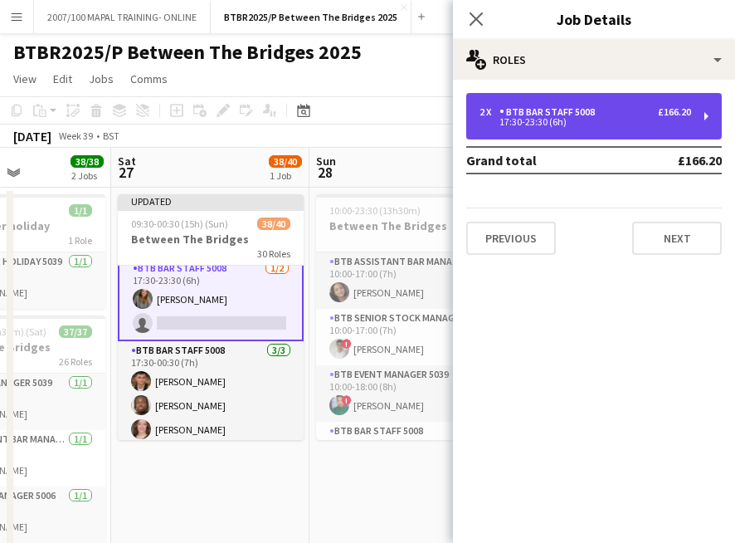
click at [660, 124] on div "17:30-23:30 (6h)" at bounding box center [586, 122] width 212 height 8
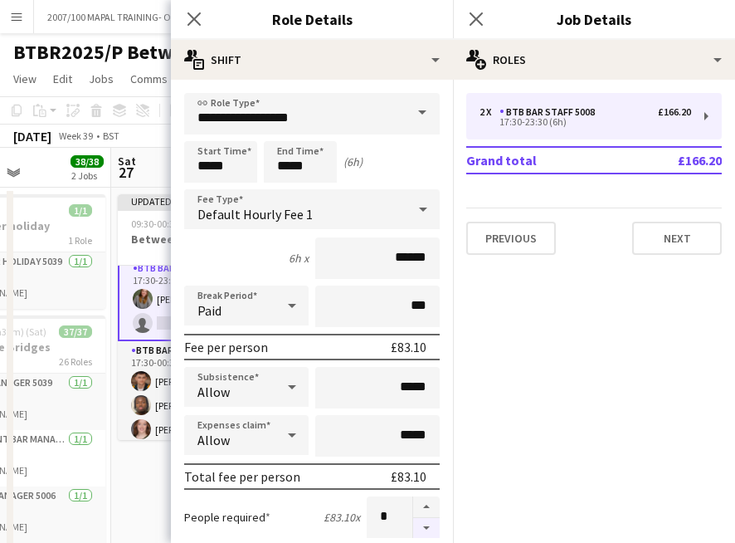
click at [424, 529] on button "button" at bounding box center [426, 528] width 27 height 21
type input "*"
click at [193, 20] on icon at bounding box center [194, 19] width 16 height 16
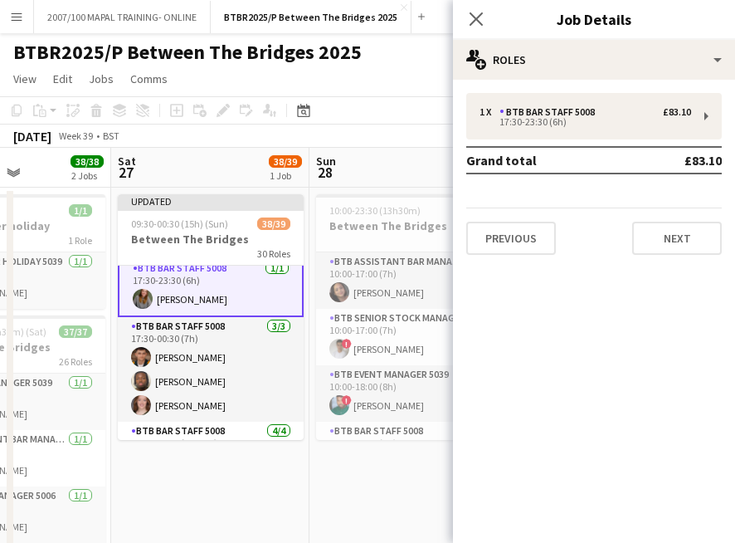
click at [402, 87] on app-page-menu "View Day view expanded Day view collapsed Month view Date picker Jump to [DATE]…" at bounding box center [367, 81] width 735 height 32
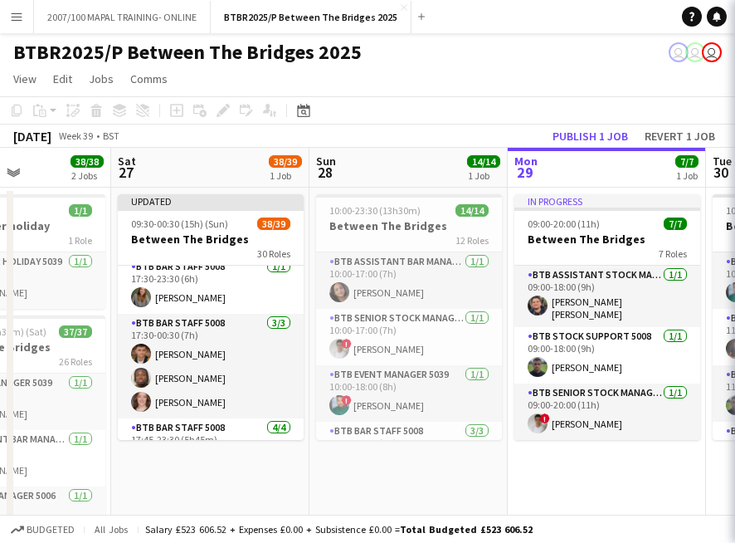
scroll to position [1636, 0]
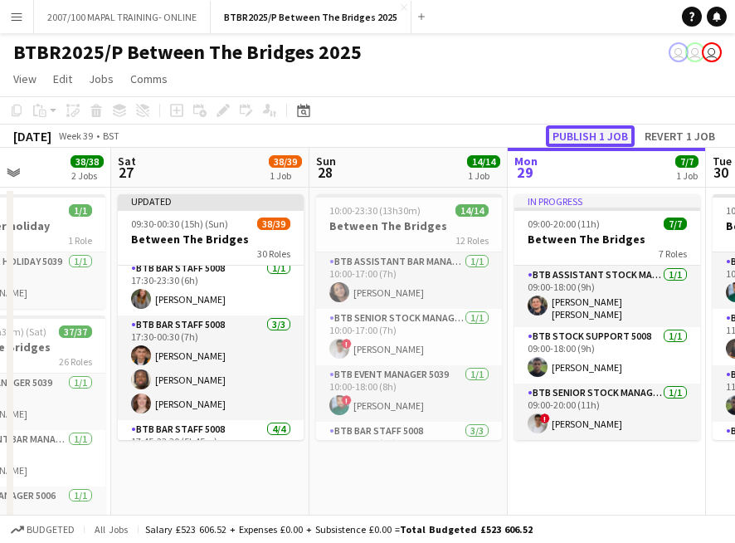
click at [584, 131] on button "Publish 1 job" at bounding box center [590, 136] width 89 height 22
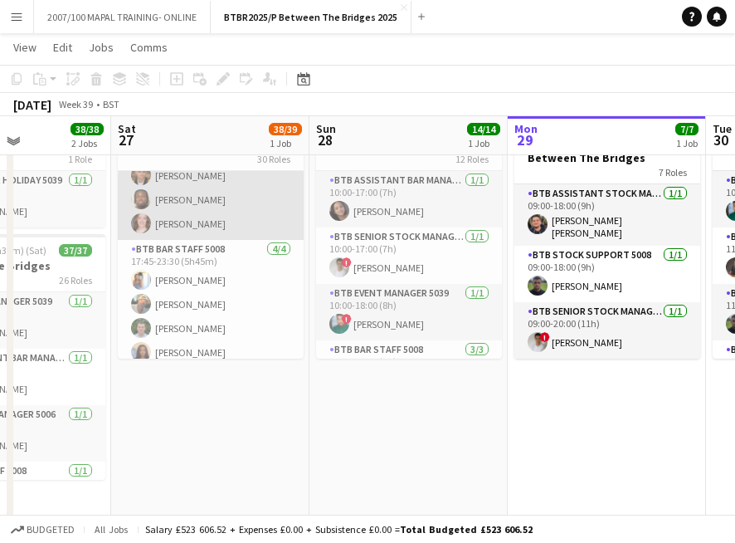
scroll to position [80, 0]
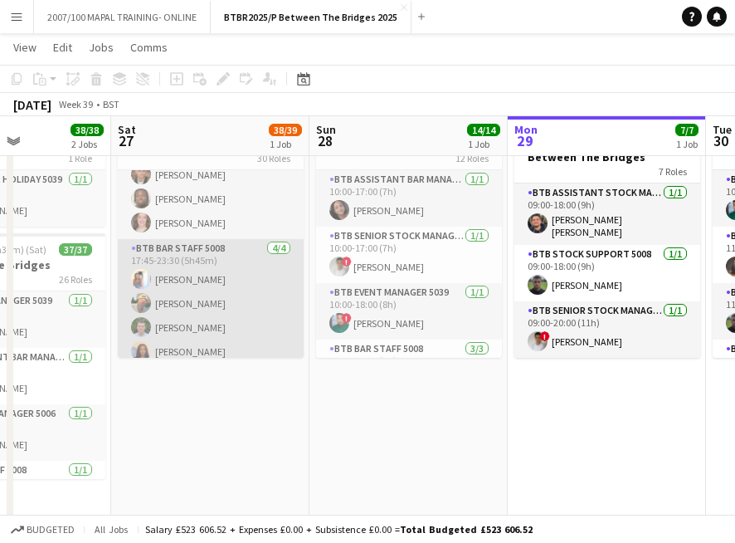
click at [193, 338] on app-card-role "BTB Bar Staff 5008 [DATE] 17:45-23:30 (5h45m) [PERSON_NAME] [PERSON_NAME] [PERS…" at bounding box center [211, 303] width 186 height 129
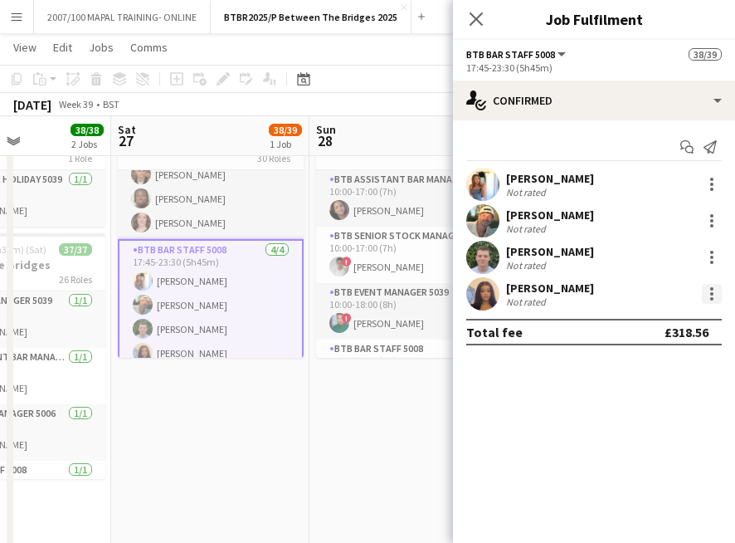
click at [714, 294] on div at bounding box center [712, 294] width 20 height 20
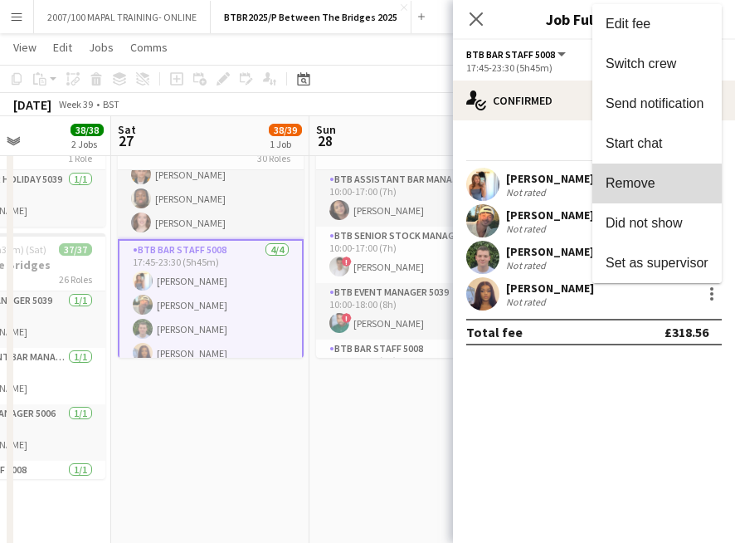
click at [647, 183] on span "Remove" at bounding box center [631, 183] width 50 height 14
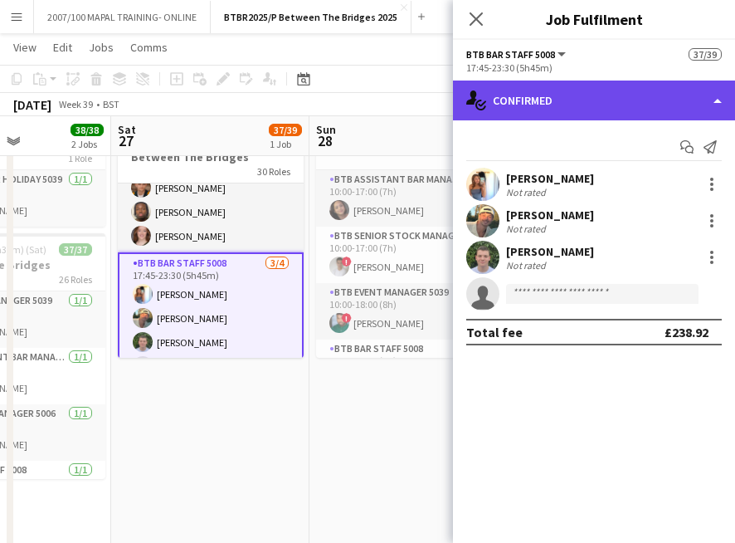
click at [625, 113] on div "single-neutral-actions-check-2 Confirmed" at bounding box center [594, 100] width 282 height 40
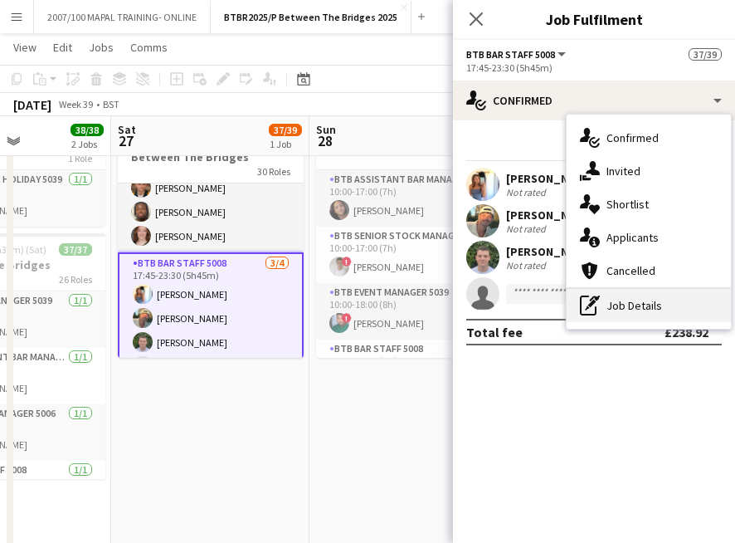
click at [649, 310] on div "pen-write Job Details" at bounding box center [649, 305] width 164 height 33
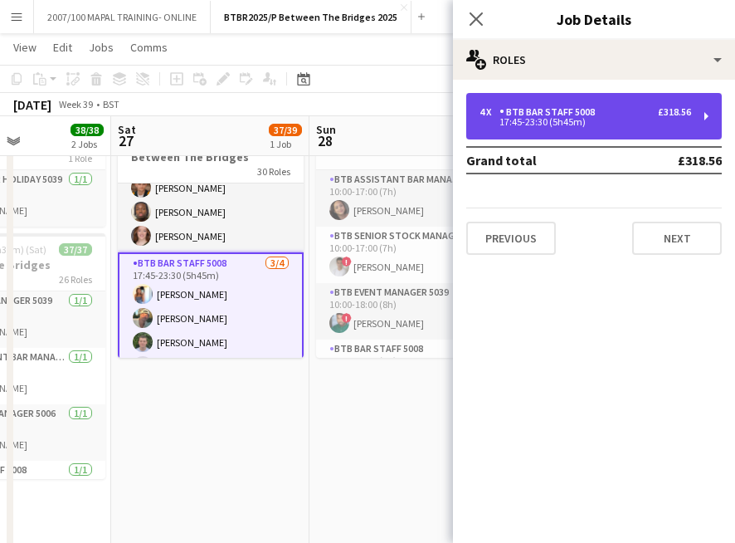
click at [609, 121] on div "17:45-23:30 (5h45m)" at bounding box center [586, 122] width 212 height 8
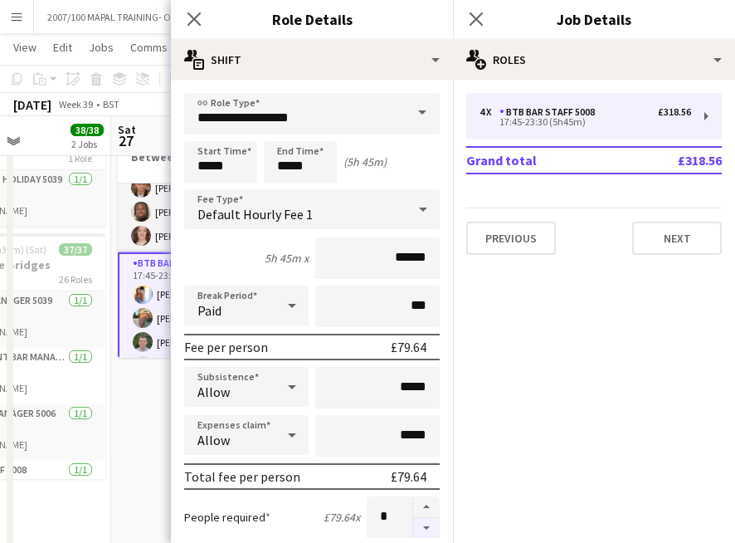
click at [426, 526] on button "button" at bounding box center [426, 528] width 27 height 21
type input "*"
click at [198, 20] on icon "Close pop-in" at bounding box center [194, 19] width 16 height 16
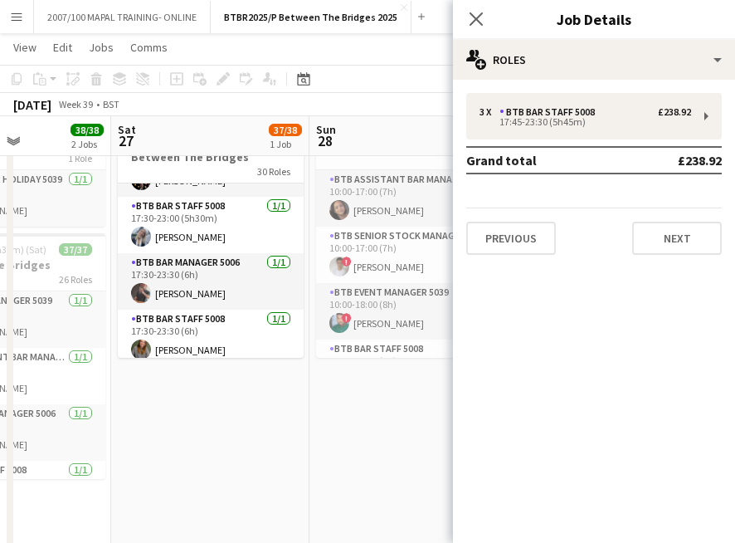
scroll to position [1504, 0]
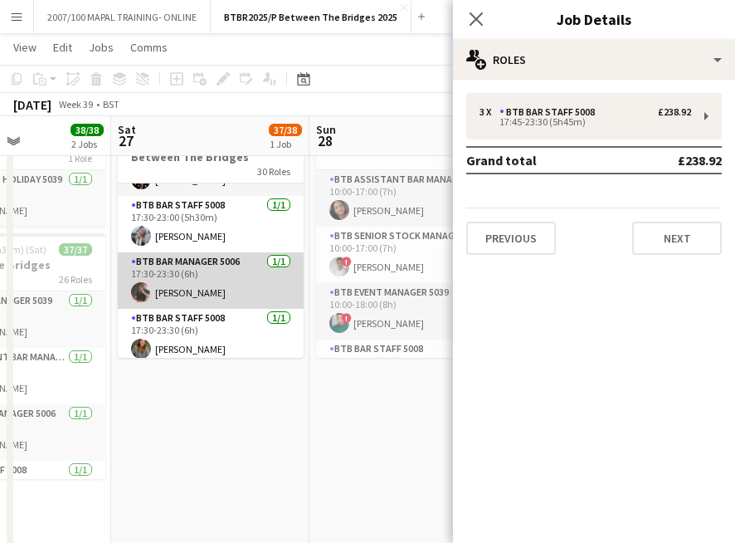
click at [223, 280] on app-card-role "BTB Bar Manager 5006 [DATE] 17:30-23:30 (6h) [PERSON_NAME]" at bounding box center [211, 280] width 186 height 56
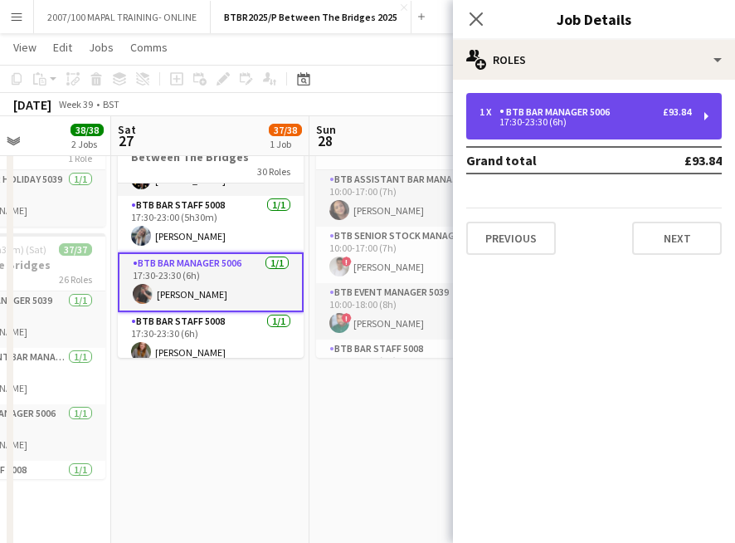
click at [709, 119] on div "1 x BTB Bar Manager 5006 £93.84 17:30-23:30 (6h)" at bounding box center [594, 116] width 256 height 46
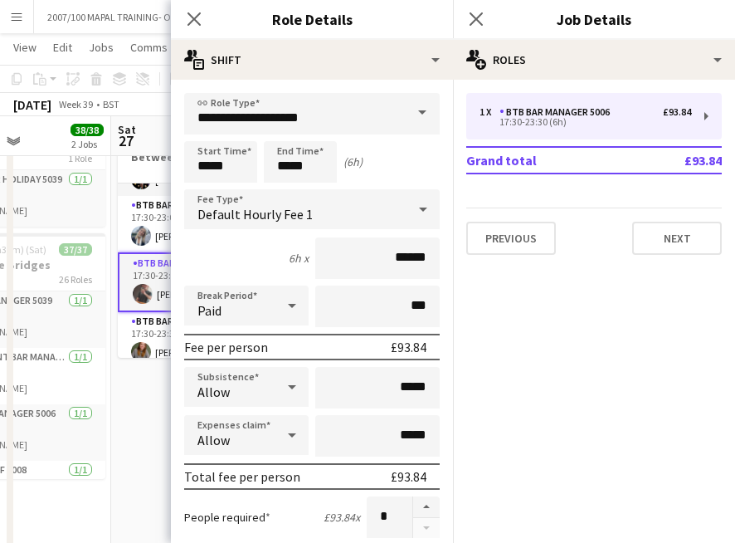
click at [123, 275] on app-card-role "BTB Bar Manager 5006 [DATE] 17:30-23:30 (6h) [PERSON_NAME]" at bounding box center [211, 282] width 186 height 60
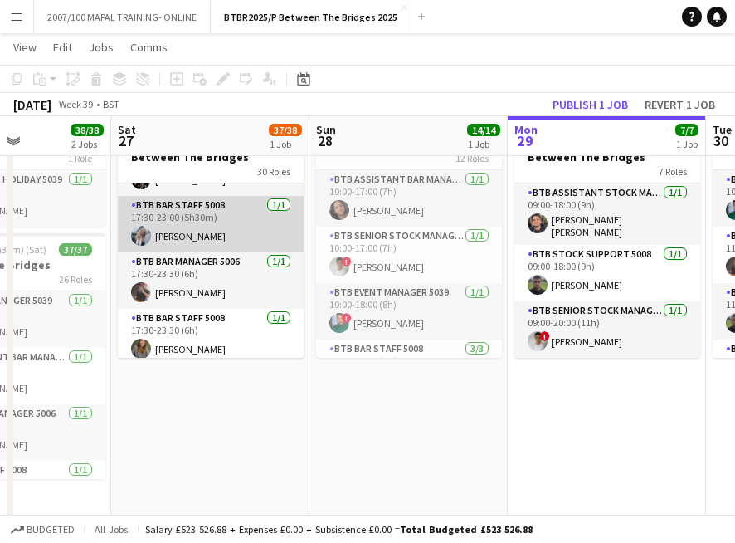
click at [198, 219] on app-card-role "BTB Bar Staff 5008 [DATE] 17:30-23:00 (5h30m) [PERSON_NAME]" at bounding box center [211, 224] width 186 height 56
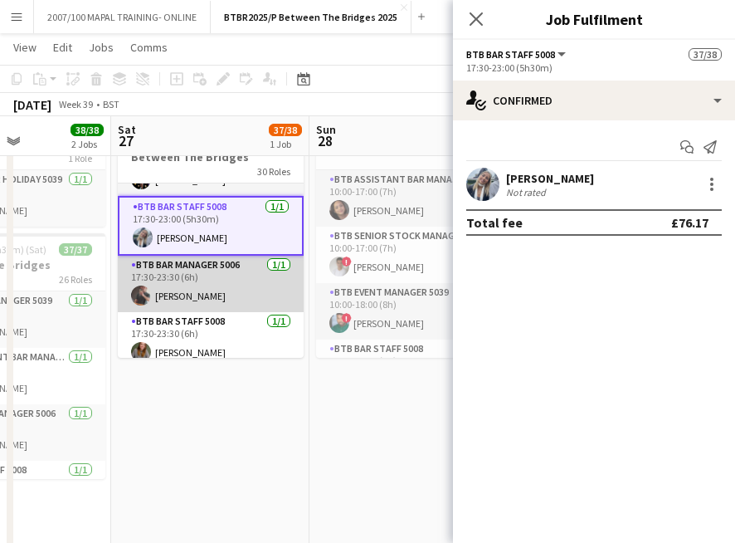
click at [202, 271] on app-card-role "BTB Bar Manager 5006 [DATE] 17:30-23:30 (6h) [PERSON_NAME]" at bounding box center [211, 284] width 186 height 56
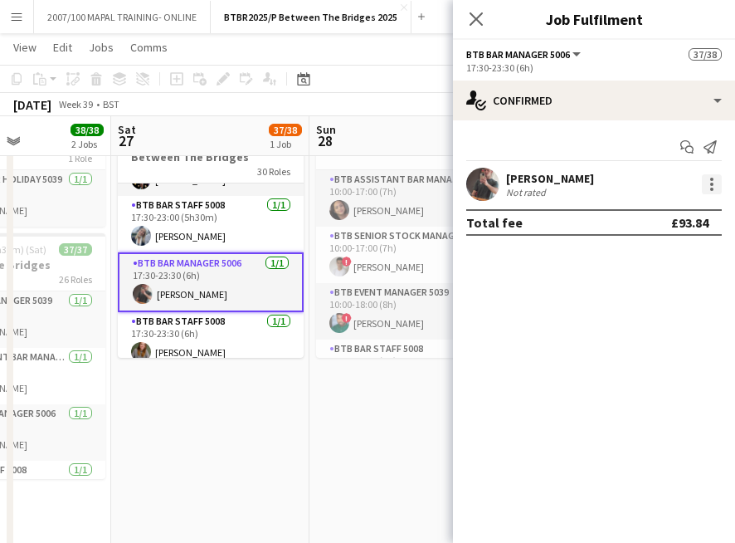
click at [711, 188] on div at bounding box center [711, 189] width 3 height 3
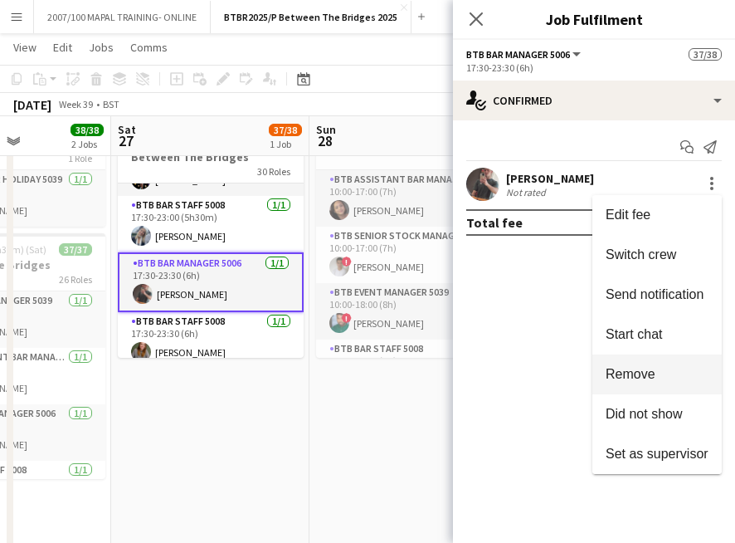
click at [659, 379] on span "Remove" at bounding box center [657, 374] width 103 height 15
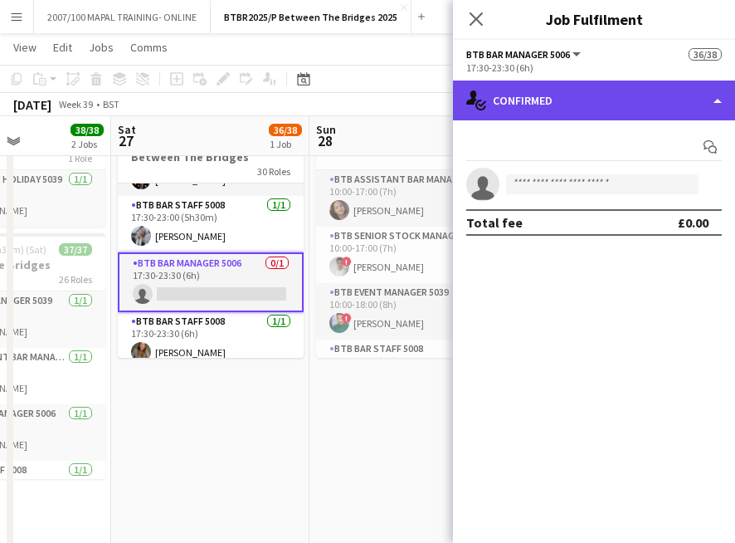
click at [578, 94] on div "single-neutral-actions-check-2 Confirmed" at bounding box center [594, 100] width 282 height 40
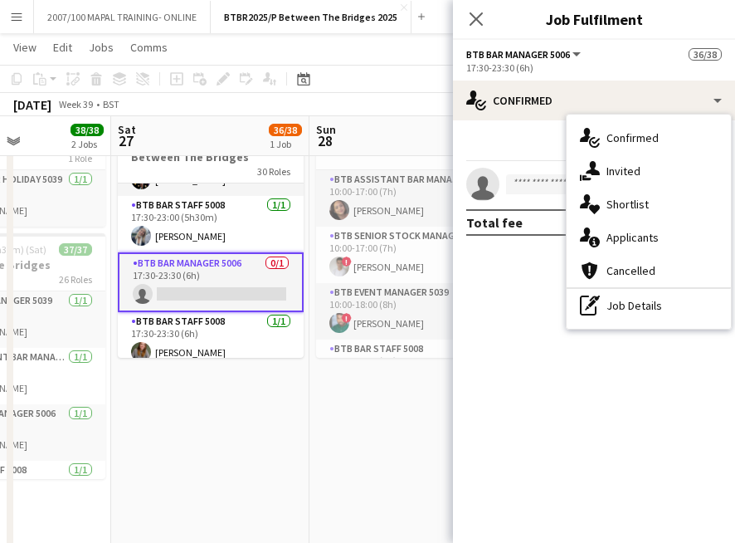
click at [403, 75] on app-toolbar "Copy Paste Paste Command V Paste with crew Command Shift V Paste linked Job [GE…" at bounding box center [367, 79] width 735 height 28
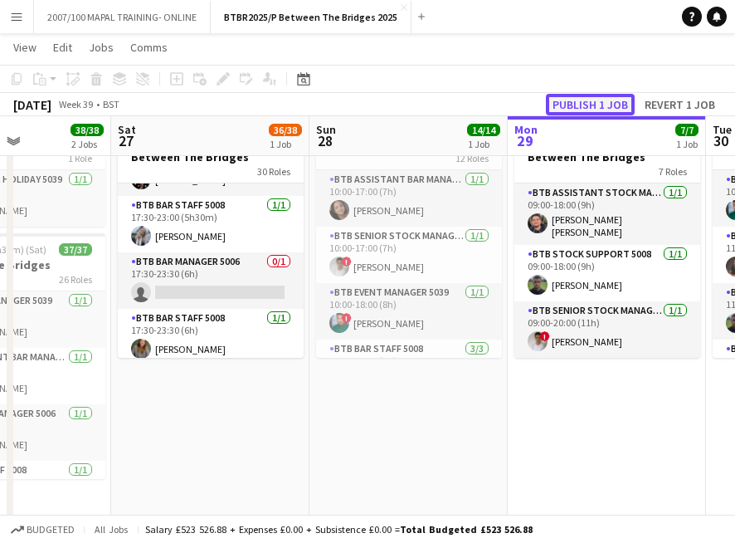
click at [620, 109] on button "Publish 1 job" at bounding box center [590, 105] width 89 height 22
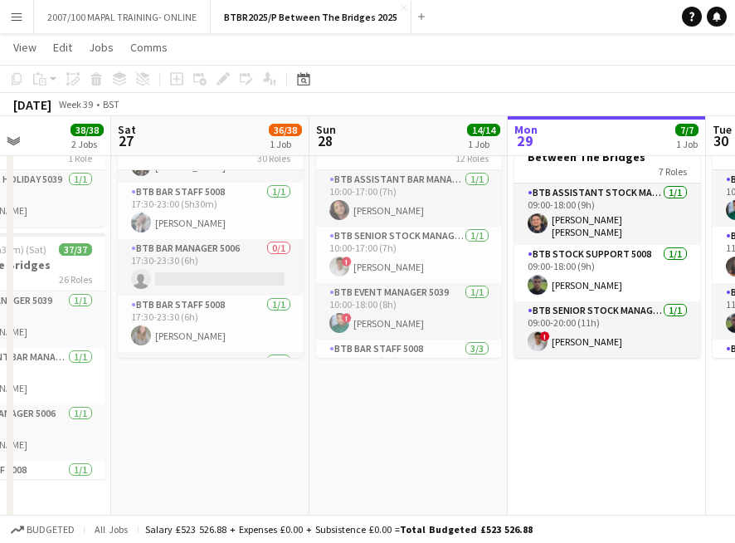
click at [237, 280] on app-card-role "BTB Bar Manager 5006 0/1 17:30-23:30 (6h) single-neutral-actions" at bounding box center [211, 267] width 186 height 56
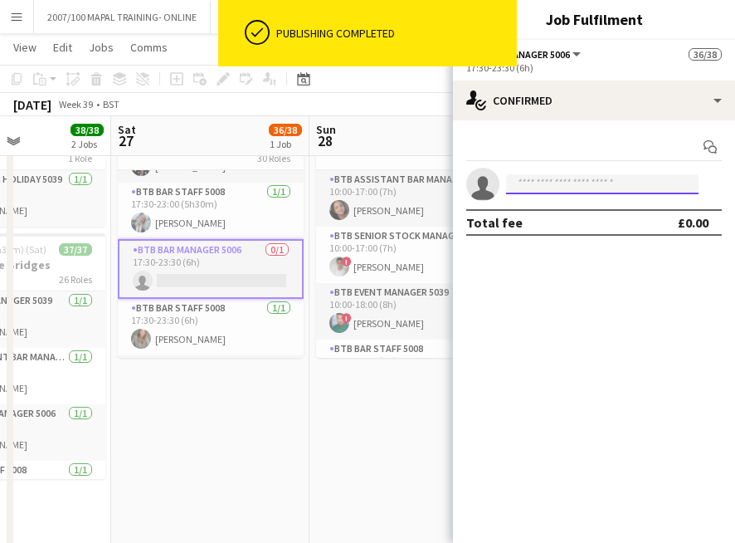
click at [534, 184] on input at bounding box center [602, 184] width 193 height 20
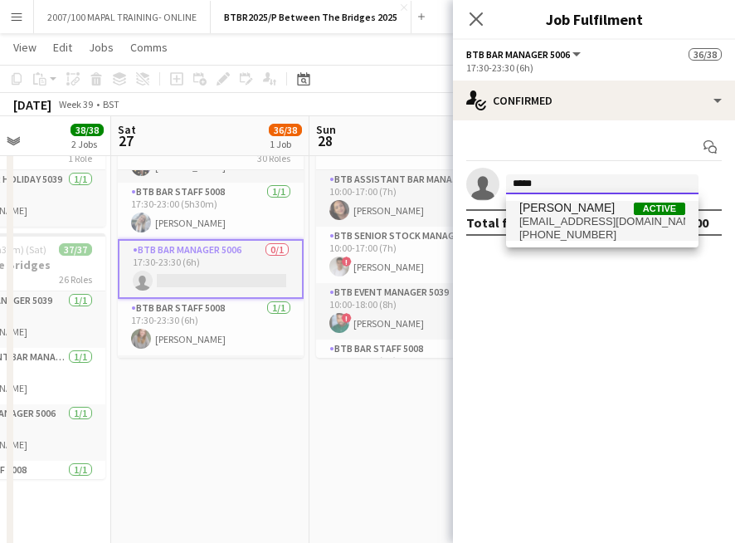
type input "*****"
click at [562, 217] on span "[EMAIL_ADDRESS][DOMAIN_NAME]" at bounding box center [602, 221] width 166 height 13
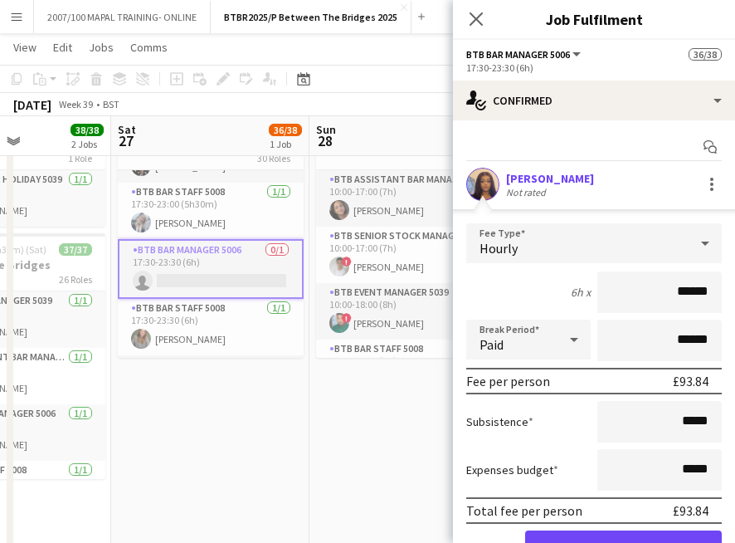
scroll to position [83, 0]
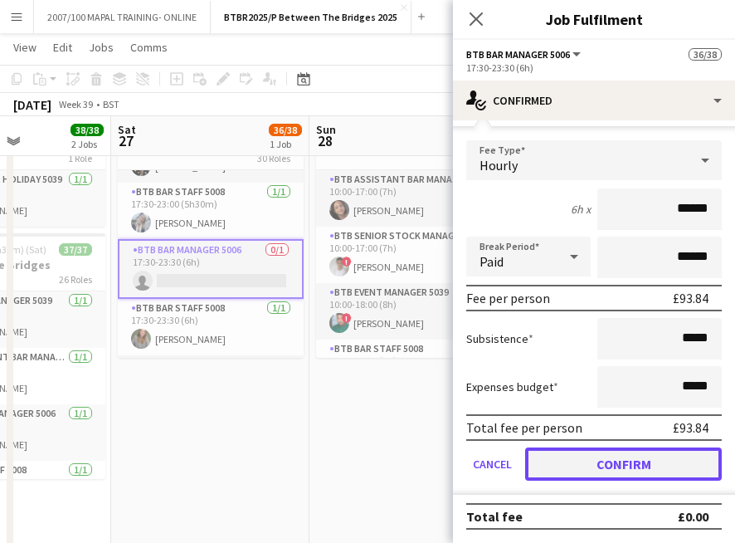
click at [636, 465] on button "Confirm" at bounding box center [623, 463] width 197 height 33
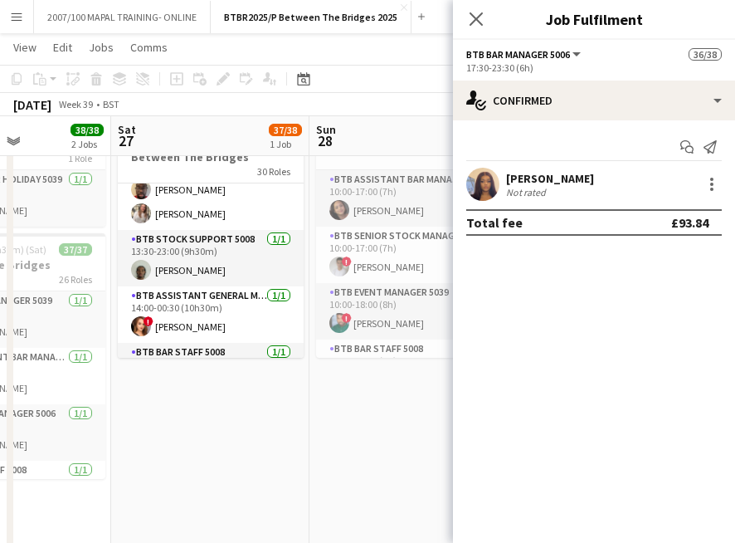
scroll to position [1042, 0]
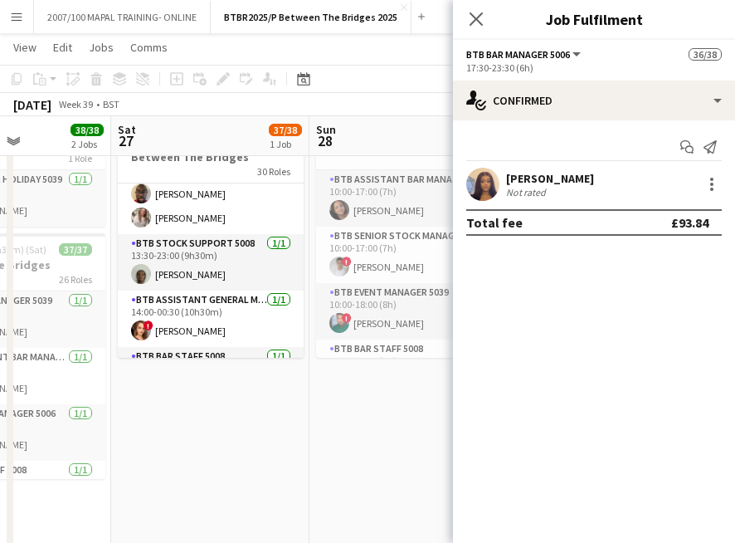
click at [410, 76] on app-toolbar "Copy Paste Paste Command V Paste with crew Command Shift V Paste linked Job [GE…" at bounding box center [367, 79] width 735 height 28
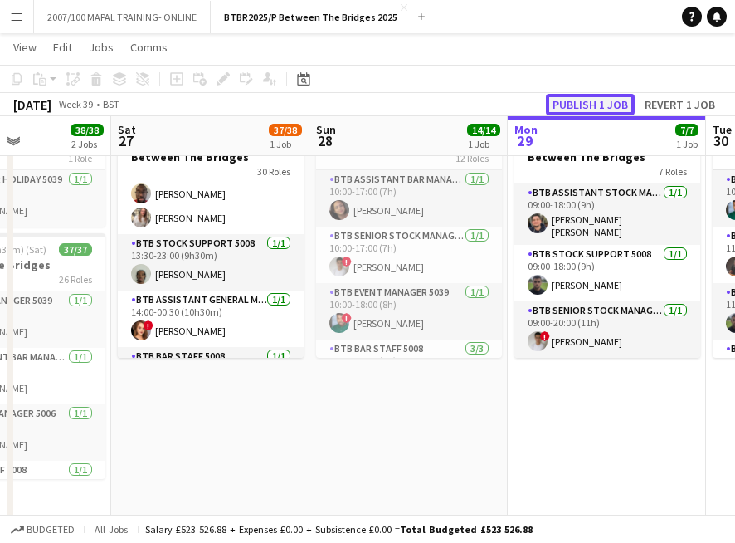
click at [583, 110] on button "Publish 1 job" at bounding box center [590, 105] width 89 height 22
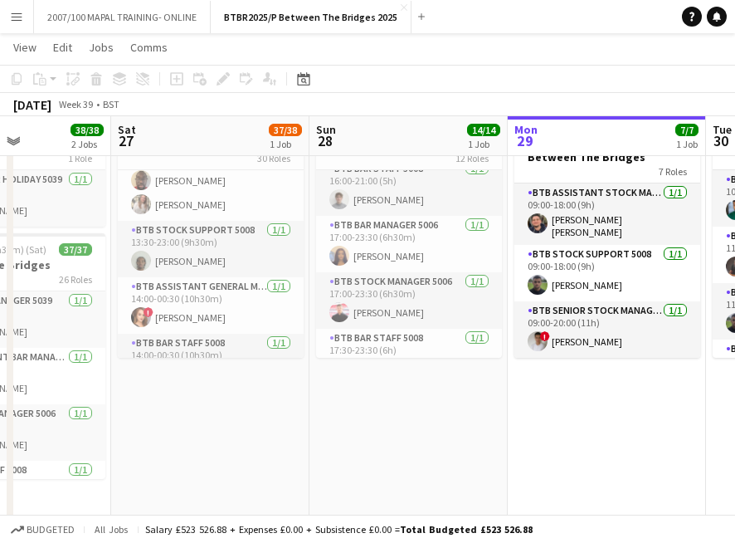
scroll to position [538, 0]
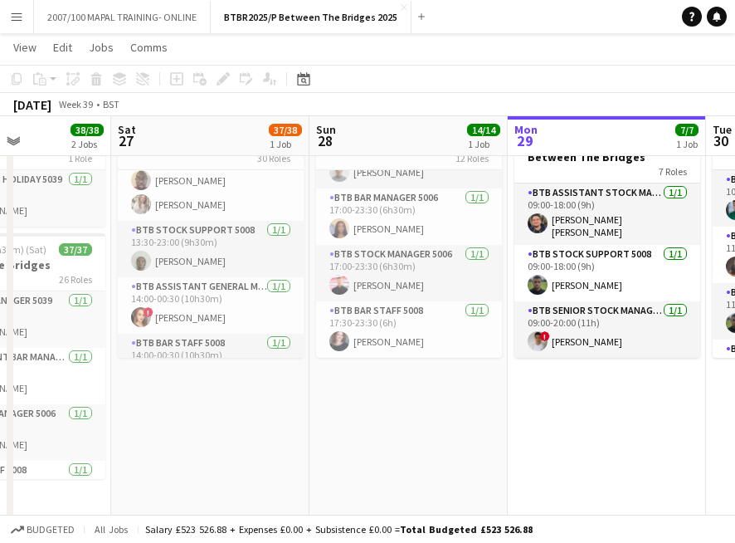
click at [478, 52] on app-page-menu "View Day view expanded Day view collapsed Month view Date picker Jump to [DATE]…" at bounding box center [367, 49] width 735 height 32
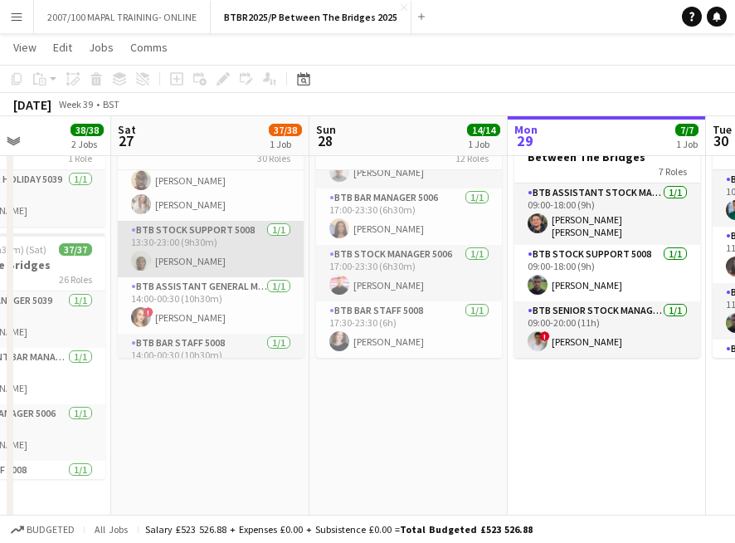
click at [232, 249] on app-card-role "BTB Stock support 5008 [DATE] 13:30-23:00 (9h30m) Mou [PERSON_NAME]" at bounding box center [211, 249] width 186 height 56
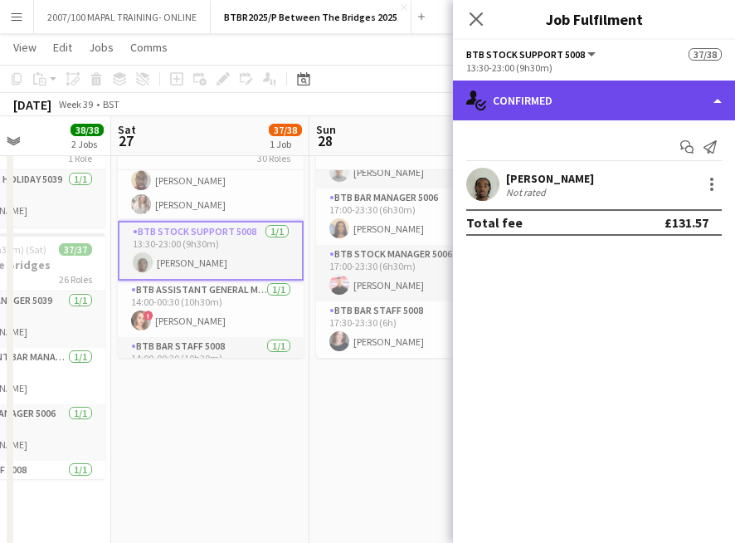
click at [719, 83] on div "single-neutral-actions-check-2 Confirmed" at bounding box center [594, 100] width 282 height 40
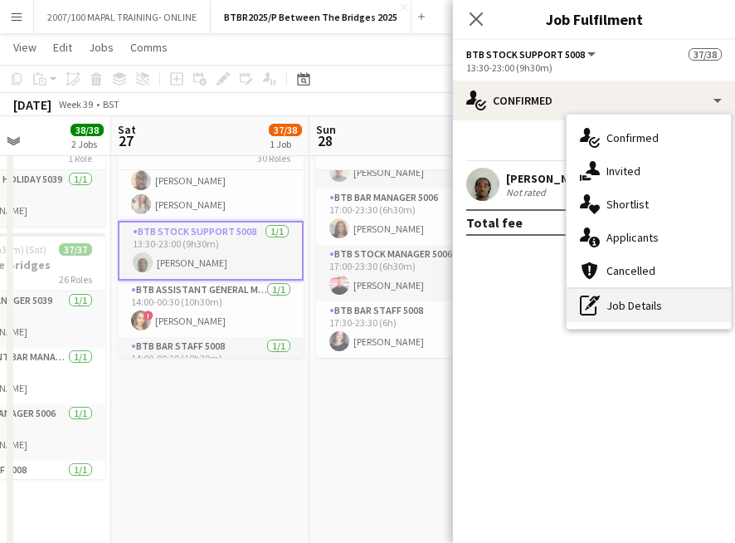
click at [669, 304] on div "pen-write Job Details" at bounding box center [649, 305] width 164 height 33
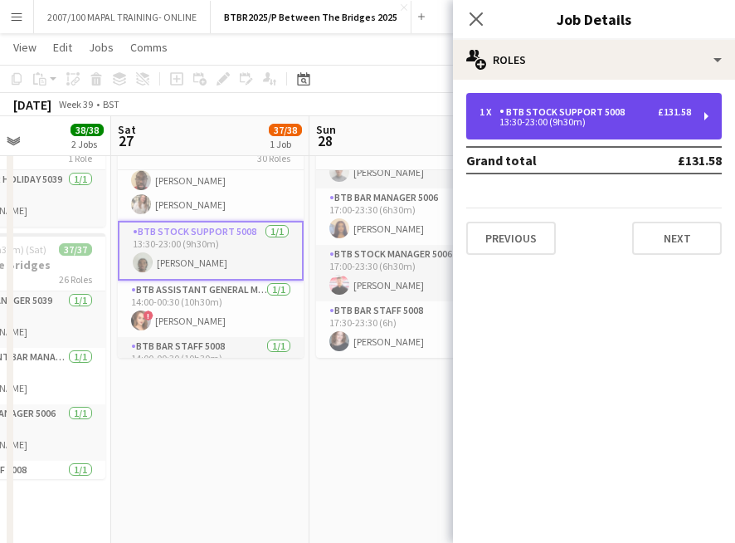
click at [636, 134] on div "1 x BTB Stock support 5008 £131.58 13:30-23:00 (9h30m)" at bounding box center [594, 116] width 256 height 46
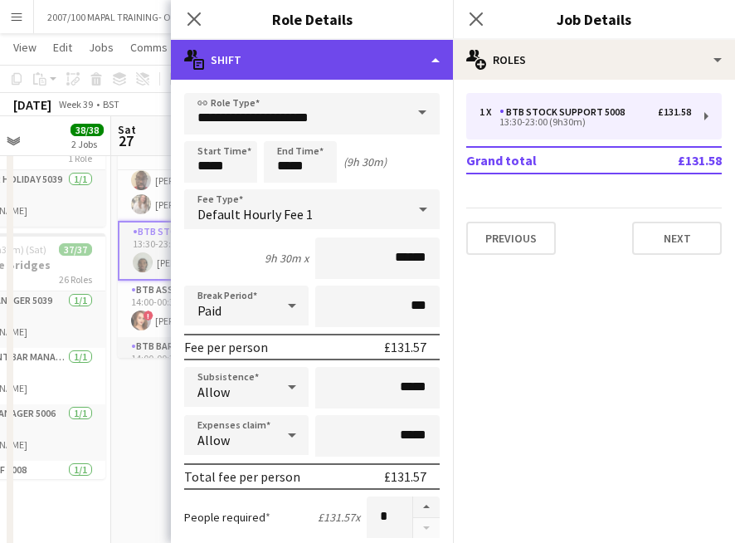
click at [315, 57] on div "multiple-actions-text Shift" at bounding box center [312, 60] width 282 height 40
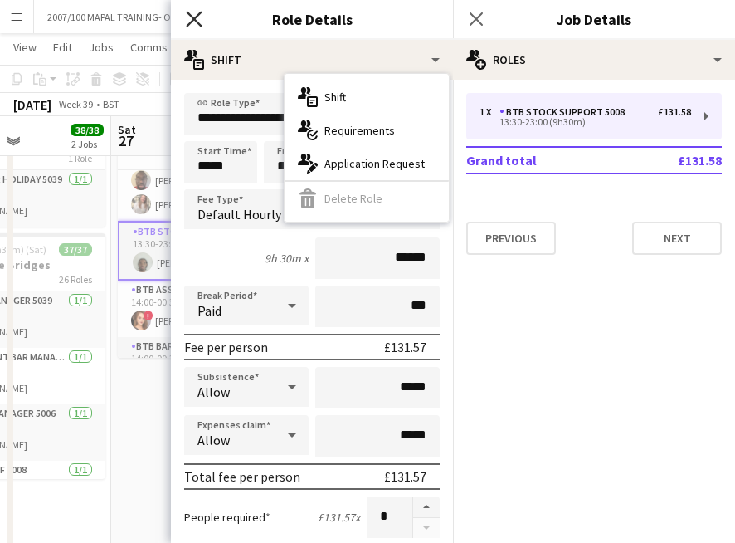
click at [192, 14] on icon "Close pop-in" at bounding box center [194, 19] width 16 height 16
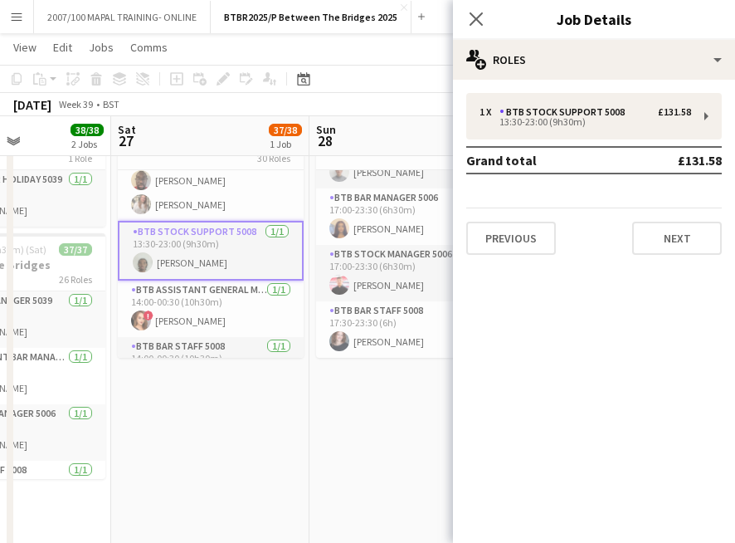
click at [213, 246] on app-card-role "BTB Stock support 5008 [DATE] 13:30-23:00 (9h30m) Mou [PERSON_NAME]" at bounding box center [211, 251] width 186 height 60
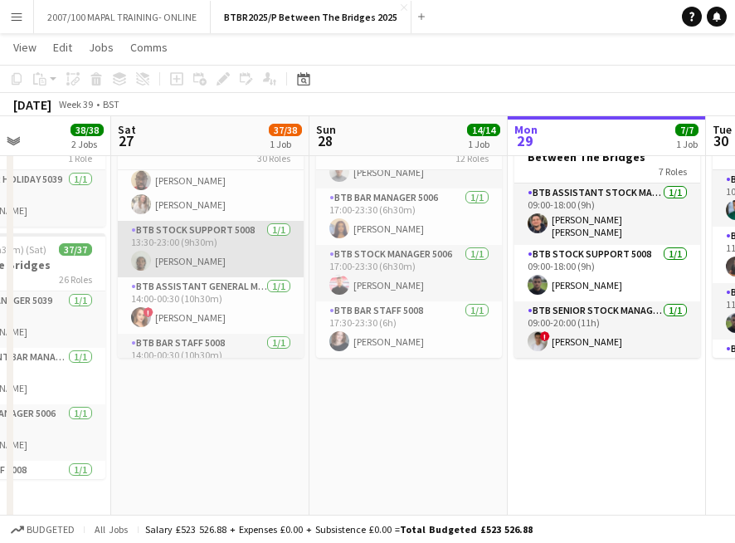
click at [213, 246] on app-card-role "BTB Stock support 5008 [DATE] 13:30-23:00 (9h30m) Mou [PERSON_NAME]" at bounding box center [211, 249] width 186 height 56
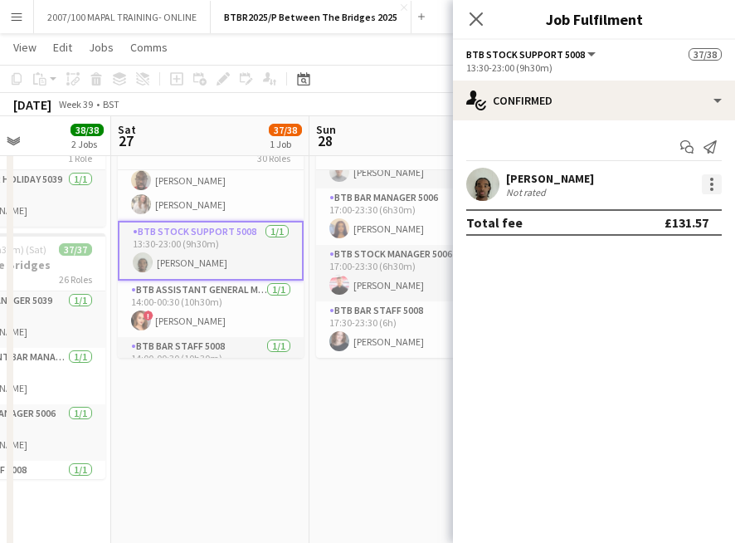
click at [718, 186] on div at bounding box center [712, 184] width 20 height 20
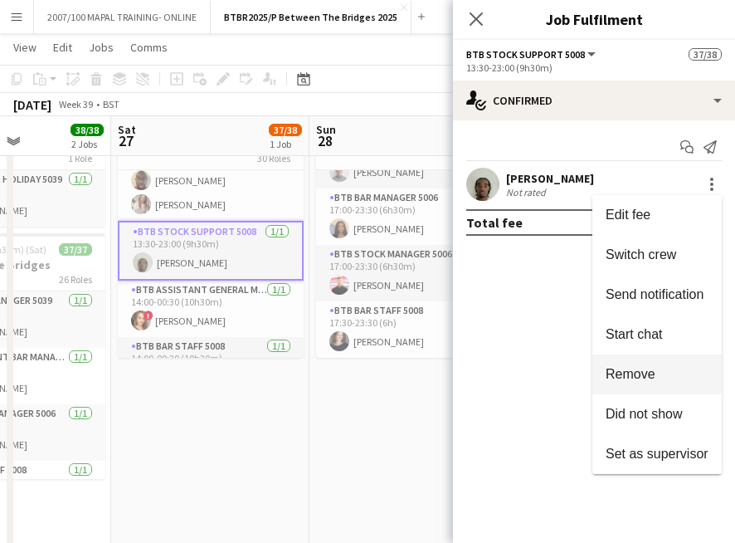
click at [667, 384] on button "Remove" at bounding box center [656, 374] width 129 height 40
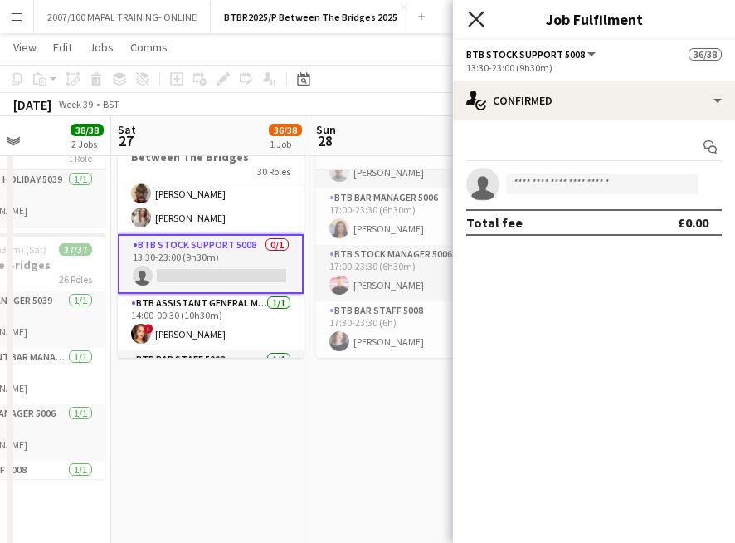
click at [480, 24] on icon at bounding box center [476, 19] width 16 height 16
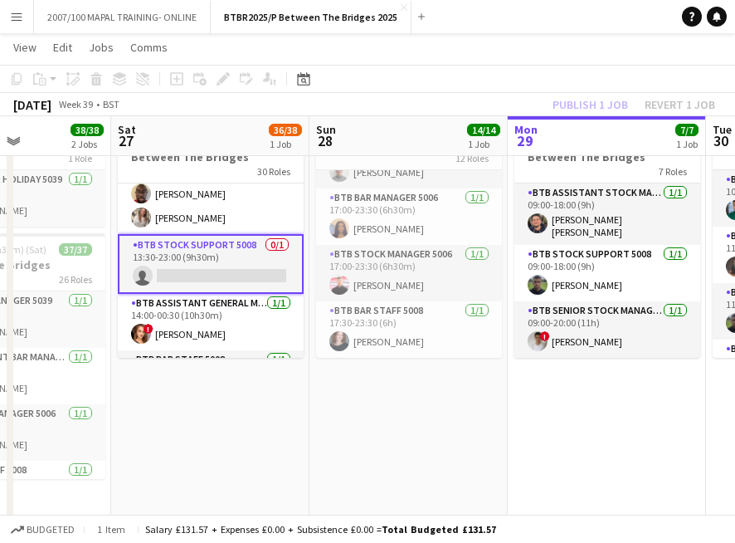
click at [256, 246] on app-card-role "BTB Stock support 5008 0/1 13:30-23:00 (9h30m) single-neutral-actions" at bounding box center [211, 264] width 186 height 60
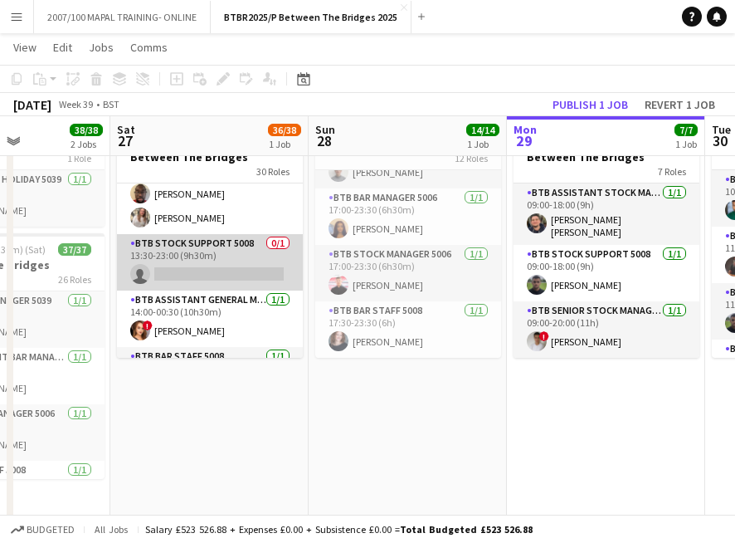
click at [234, 247] on app-card-role "BTB Stock support 5008 0/1 13:30-23:00 (9h30m) single-neutral-actions" at bounding box center [210, 262] width 186 height 56
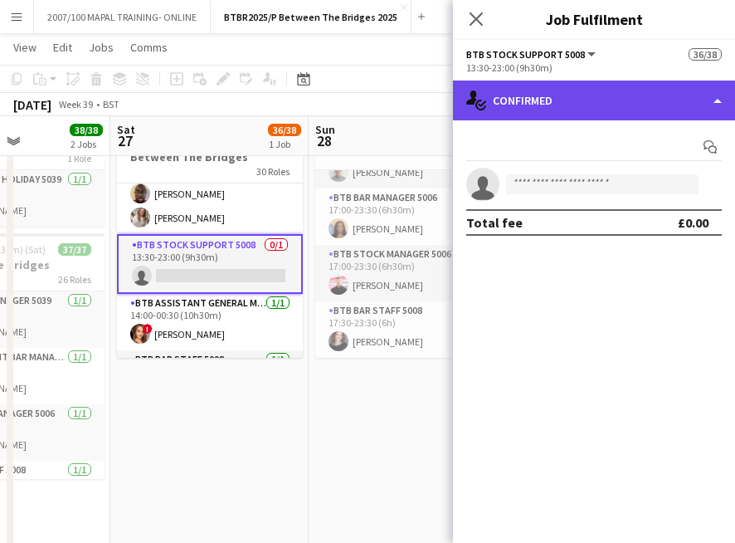
click at [619, 103] on div "single-neutral-actions-check-2 Confirmed" at bounding box center [594, 100] width 282 height 40
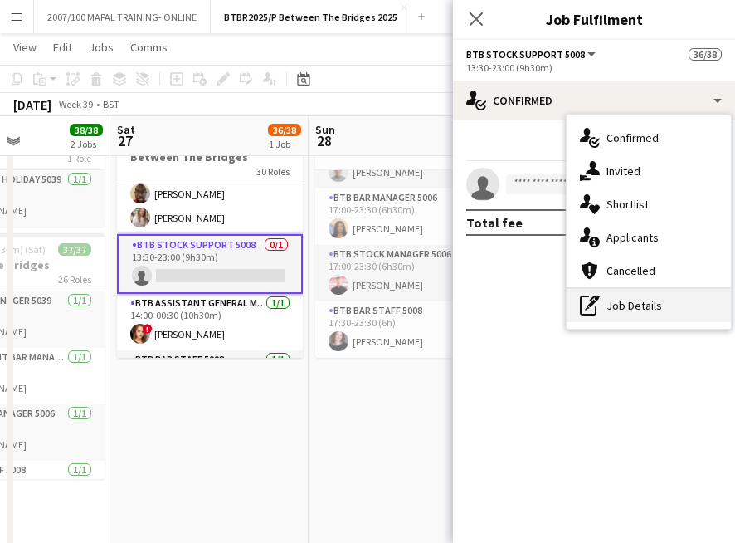
click at [636, 302] on div "pen-write Job Details" at bounding box center [649, 305] width 164 height 33
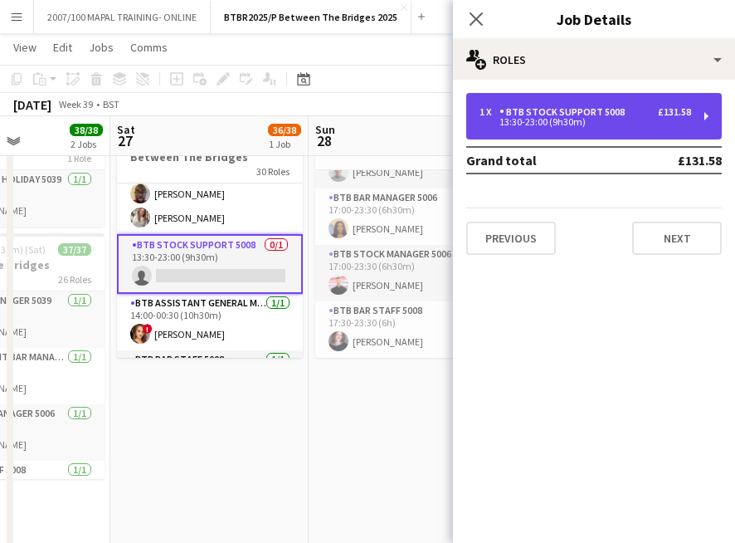
click at [586, 105] on div "1 x BTB Stock support 5008 £131.58 13:30-23:00 (9h30m)" at bounding box center [594, 116] width 256 height 46
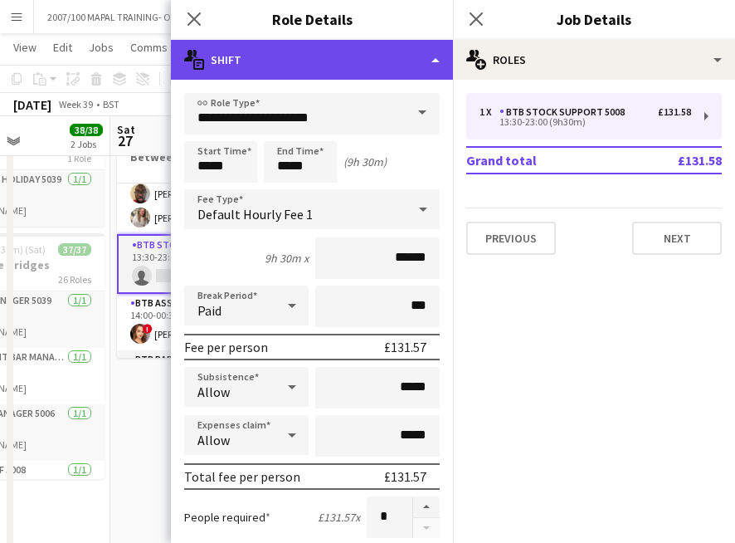
click at [423, 64] on div "multiple-actions-text Shift" at bounding box center [312, 60] width 282 height 40
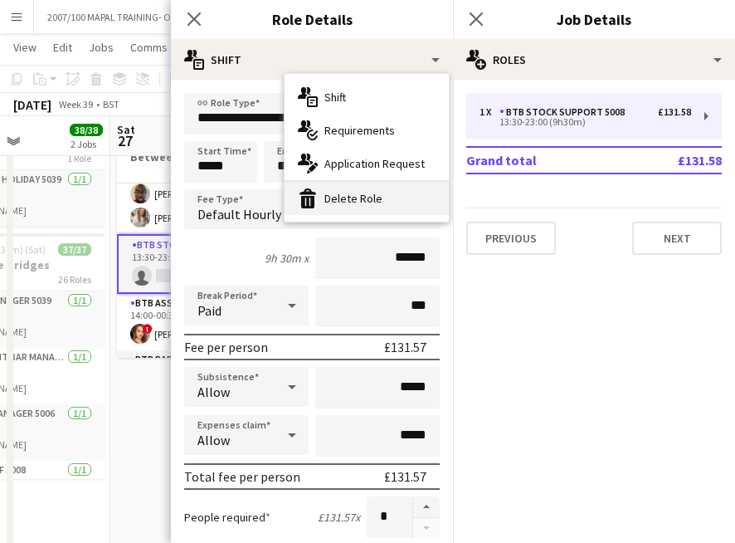
click at [407, 212] on div "bin-2 Delete Role" at bounding box center [367, 198] width 164 height 33
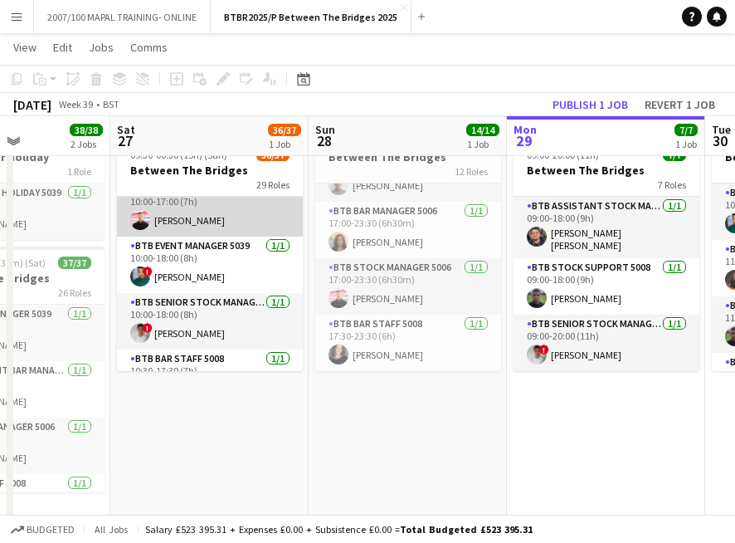
scroll to position [131, 0]
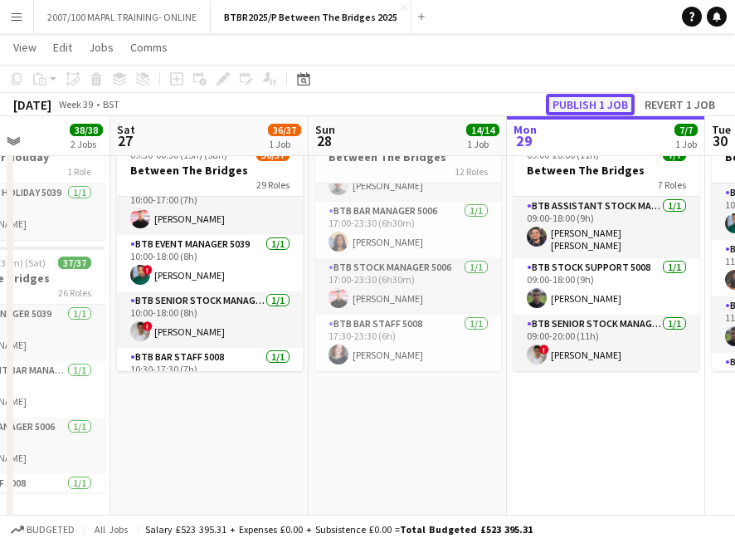
click at [568, 101] on button "Publish 1 job" at bounding box center [590, 105] width 89 height 22
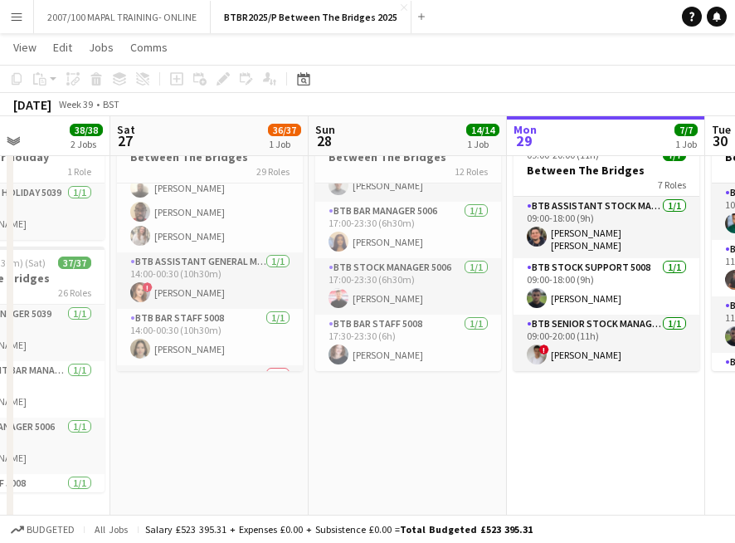
scroll to position [1031, 0]
